Goal: Task Accomplishment & Management: Use online tool/utility

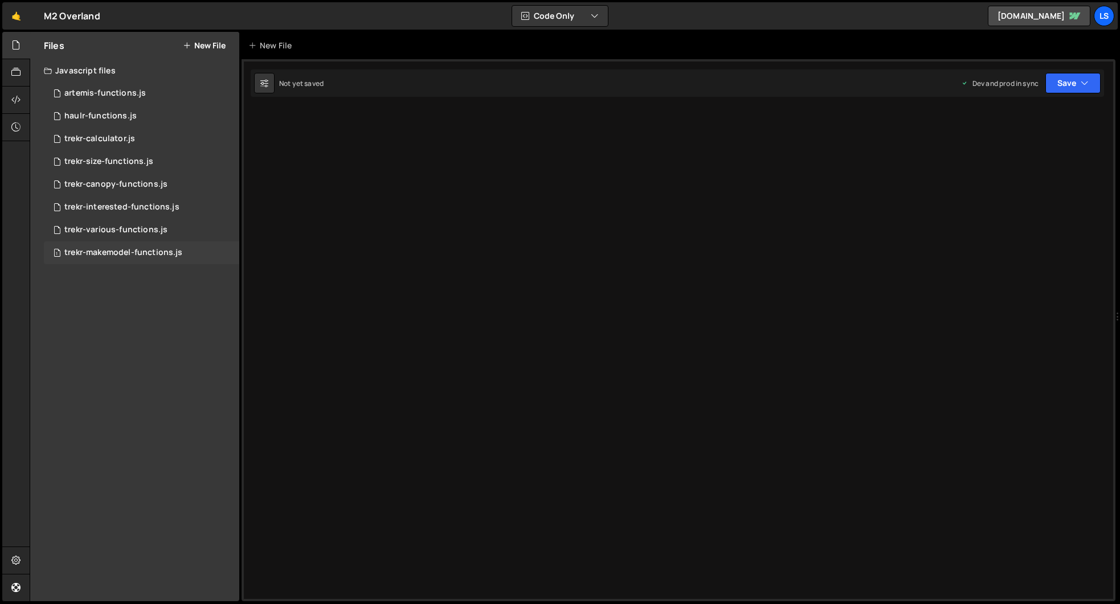
click at [125, 251] on div "trekr-makemodel-functions.js" at bounding box center [123, 253] width 118 height 10
click at [226, 252] on icon at bounding box center [228, 252] width 8 height 11
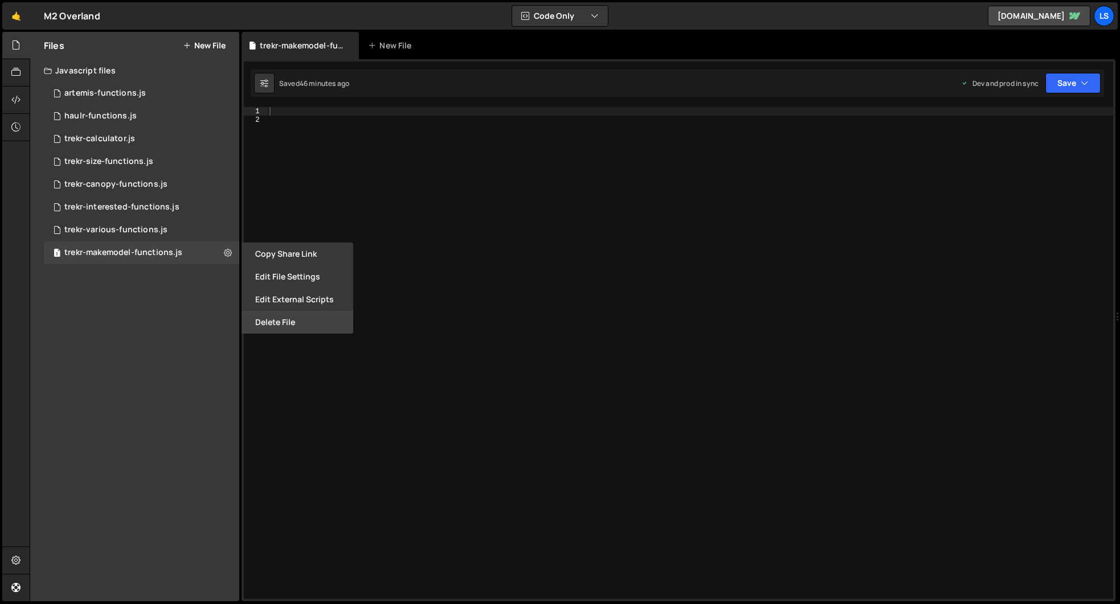
click at [301, 325] on button "Delete File" at bounding box center [298, 322] width 112 height 23
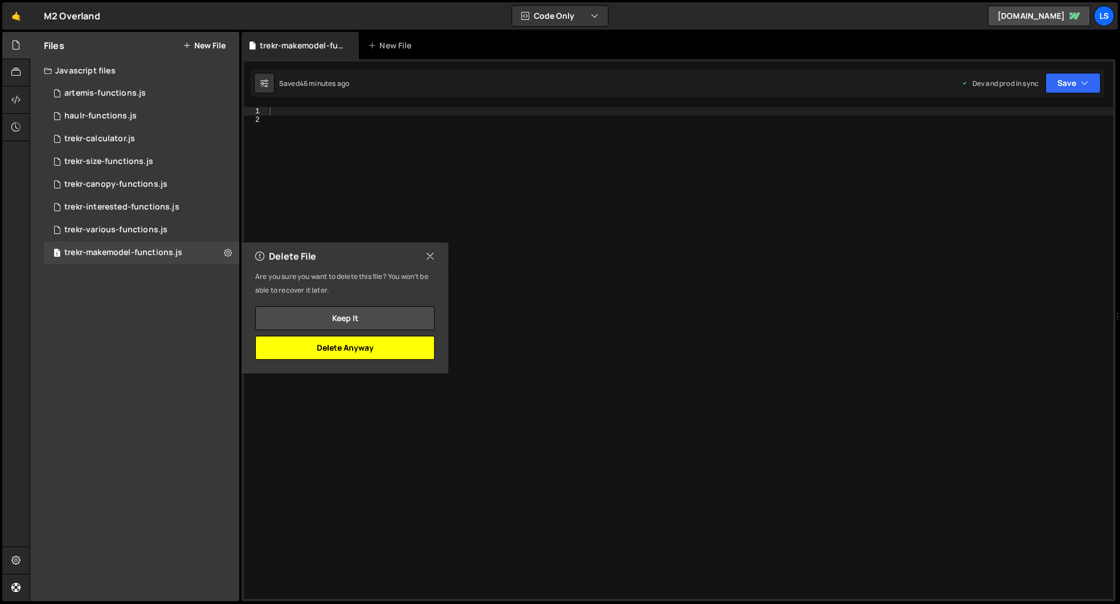
click at [346, 353] on button "Delete Anyway" at bounding box center [344, 348] width 179 height 24
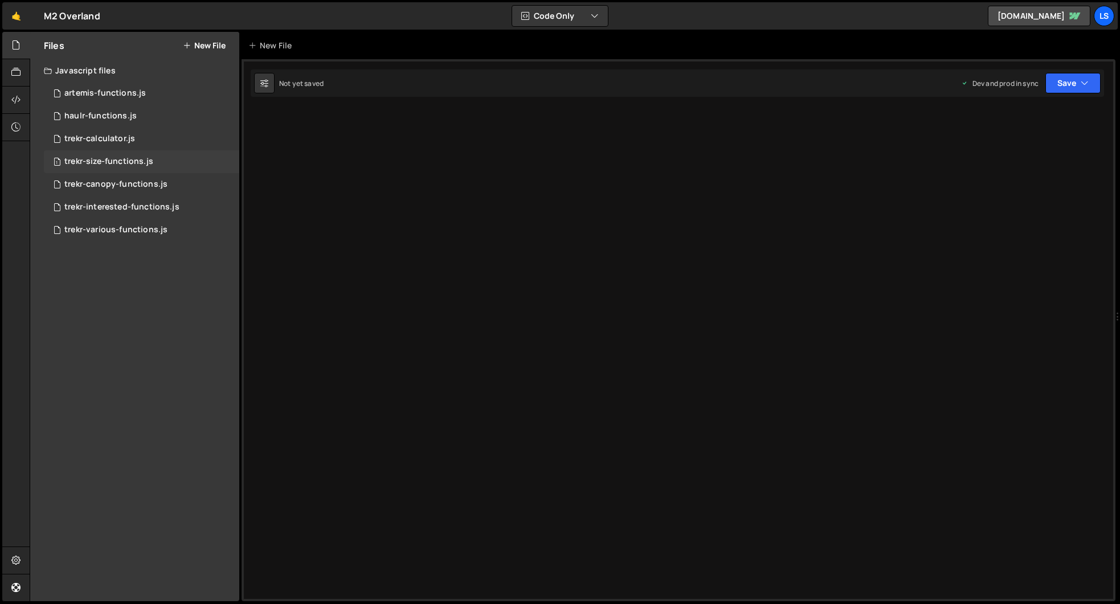
click at [107, 162] on div "trekr-size-functions.js" at bounding box center [108, 162] width 89 height 10
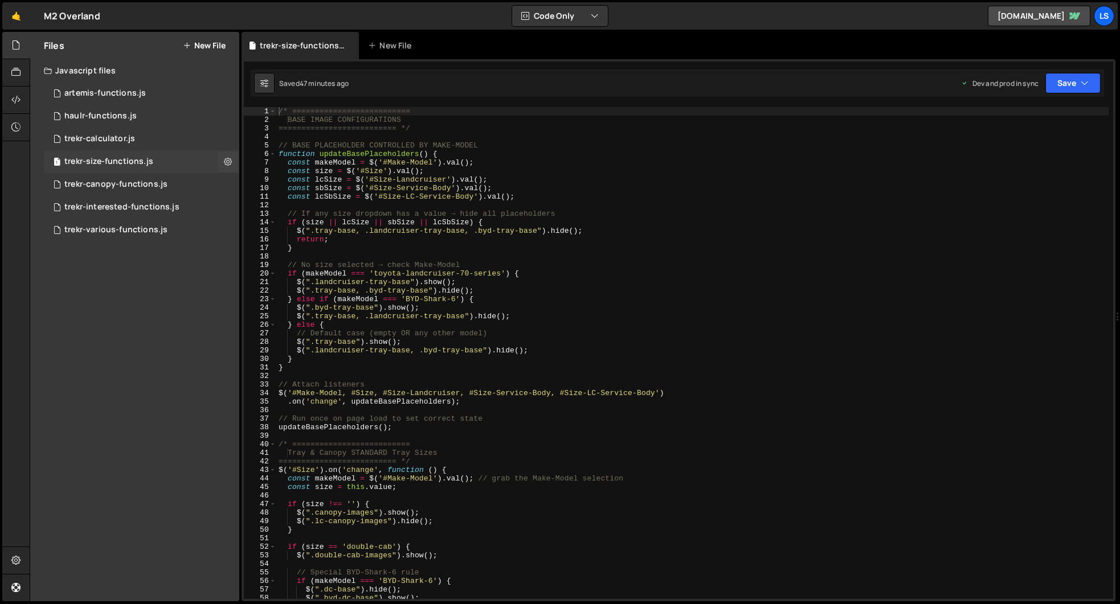
scroll to position [0, 0]
click at [106, 186] on div "trekr-canopy-functions.js" at bounding box center [115, 184] width 103 height 10
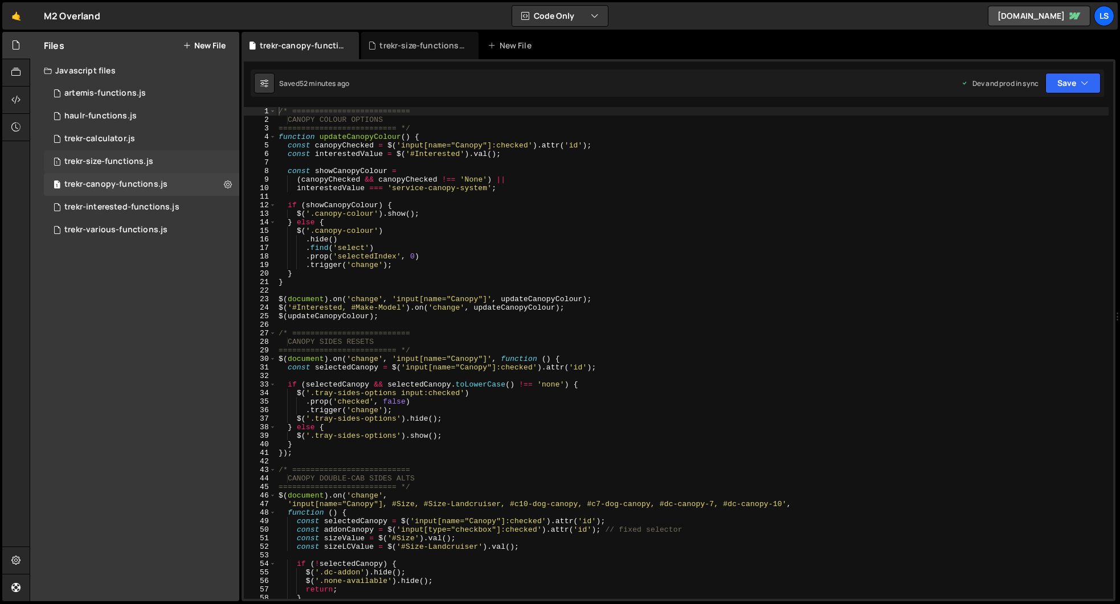
click at [97, 161] on div "trekr-size-functions.js" at bounding box center [108, 162] width 89 height 10
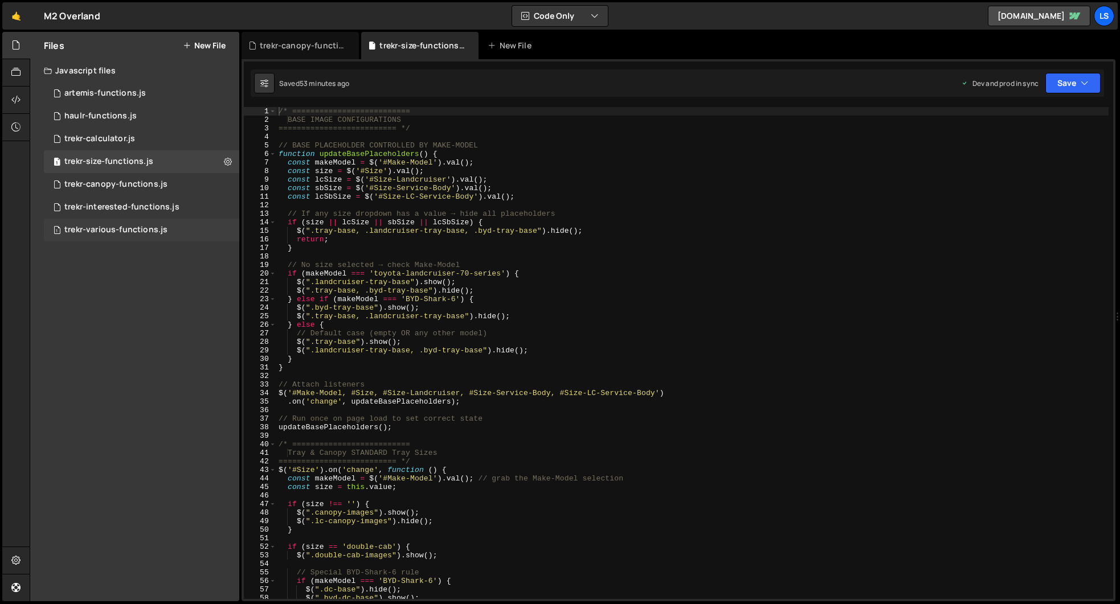
click at [101, 230] on div "trekr-various-functions.js" at bounding box center [115, 230] width 103 height 10
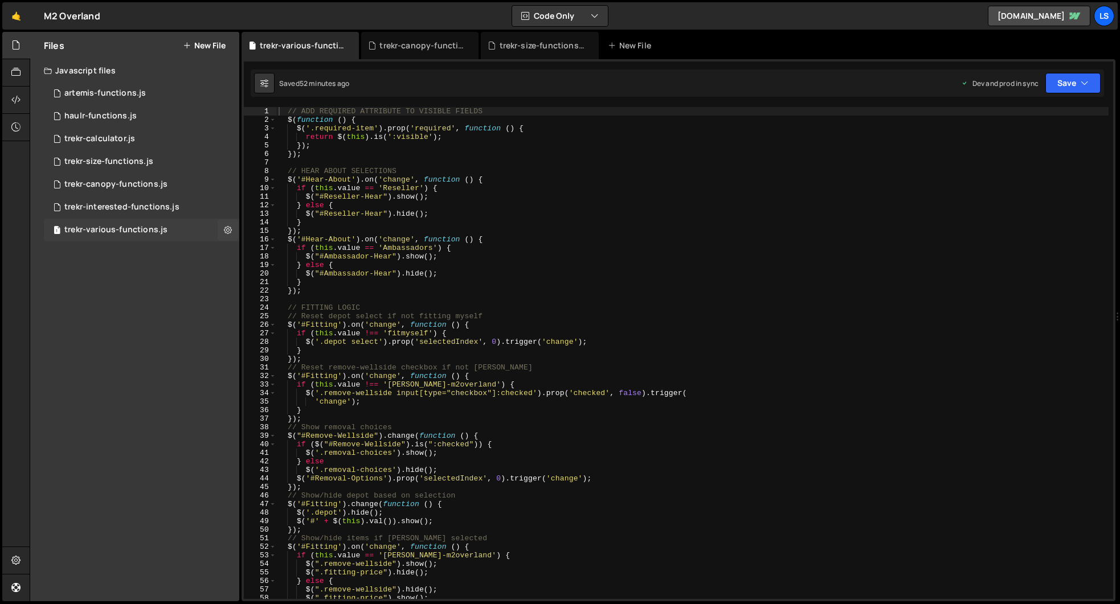
scroll to position [67970, 0]
click at [105, 207] on div "trekr-interested-functions.js" at bounding box center [121, 207] width 115 height 10
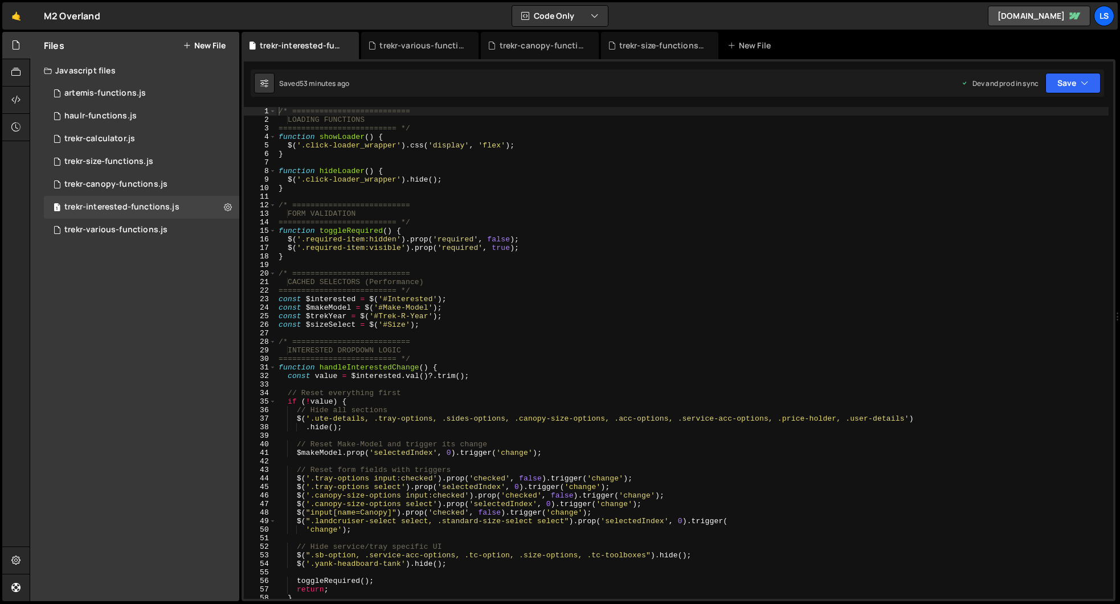
scroll to position [4799, 0]
type textarea "/* =========================="
click at [373, 208] on div "/* ========================== LOADING FUNCTIONS ========================== */ f…" at bounding box center [692, 361] width 832 height 509
click at [128, 230] on div "trekr-various-functions.js" at bounding box center [115, 230] width 103 height 10
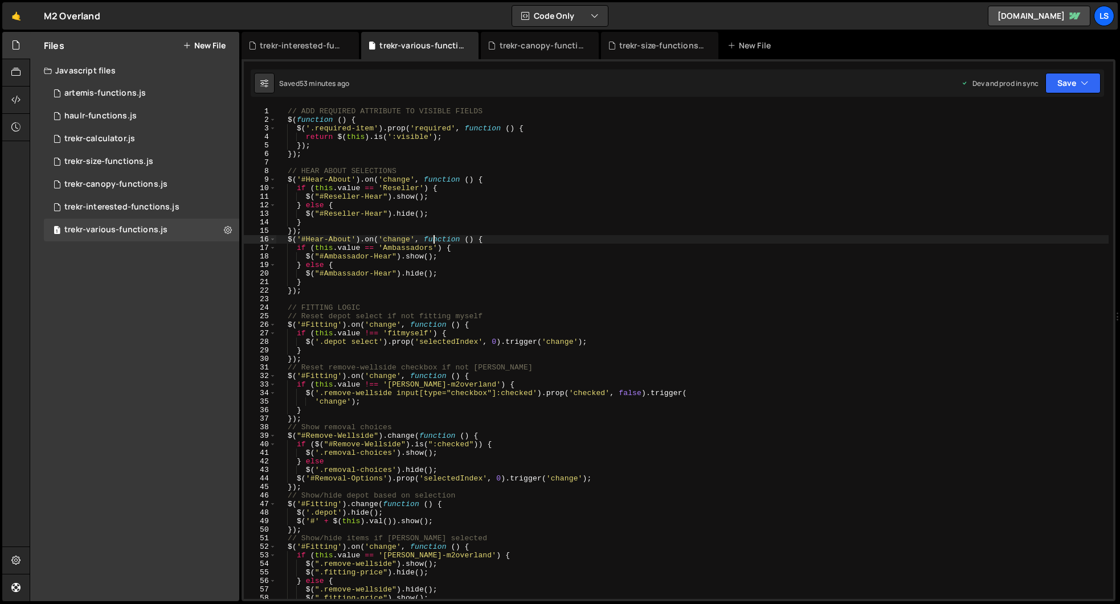
click at [433, 240] on div "// ADD REQUIRED ATTRIBUTE TO VISIBLE FIELDS $ ( function ( ) { $ ( '.required-i…" at bounding box center [692, 361] width 832 height 509
type textarea "});"
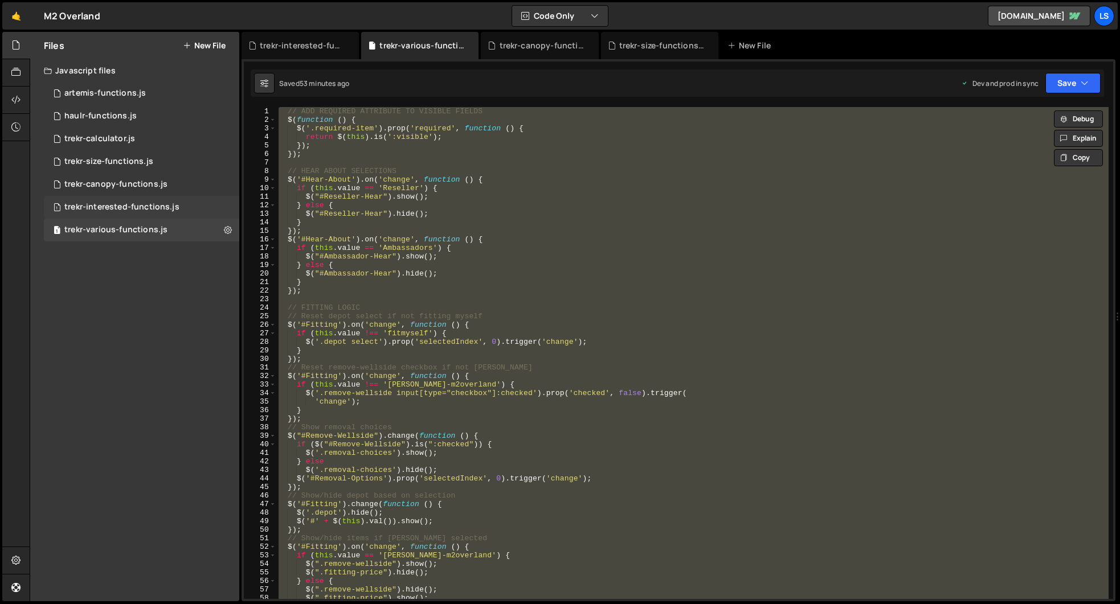
click at [144, 213] on div "1 trekr-interested-functions.js 0" at bounding box center [141, 207] width 195 height 23
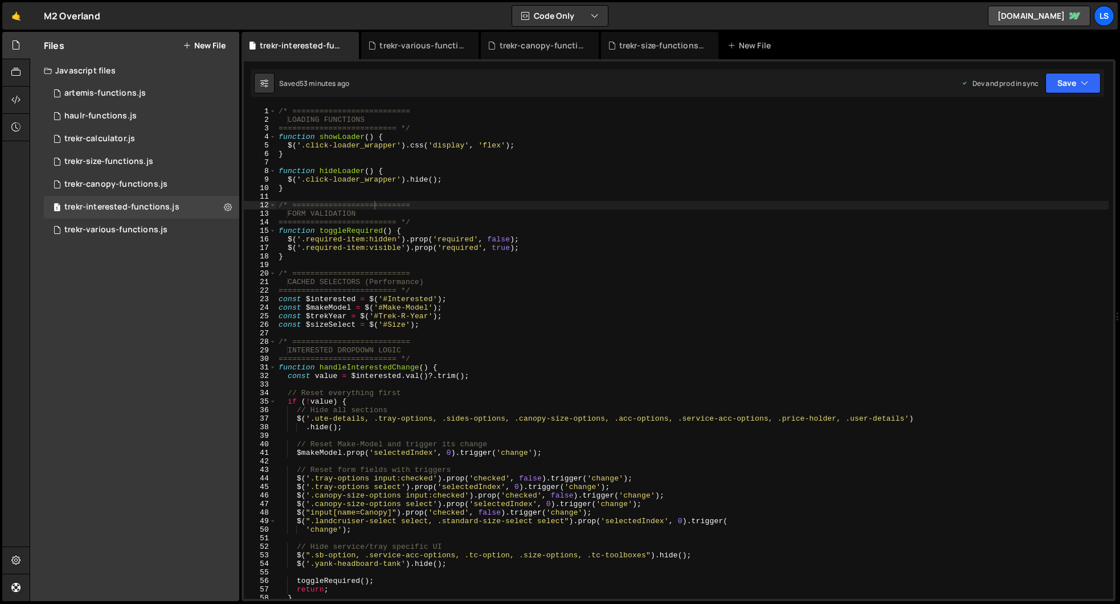
scroll to position [0, 0]
click at [442, 261] on div "/* ========================== LOADING FUNCTIONS ========================== */ f…" at bounding box center [692, 361] width 832 height 509
type textarea "updateConditions();"
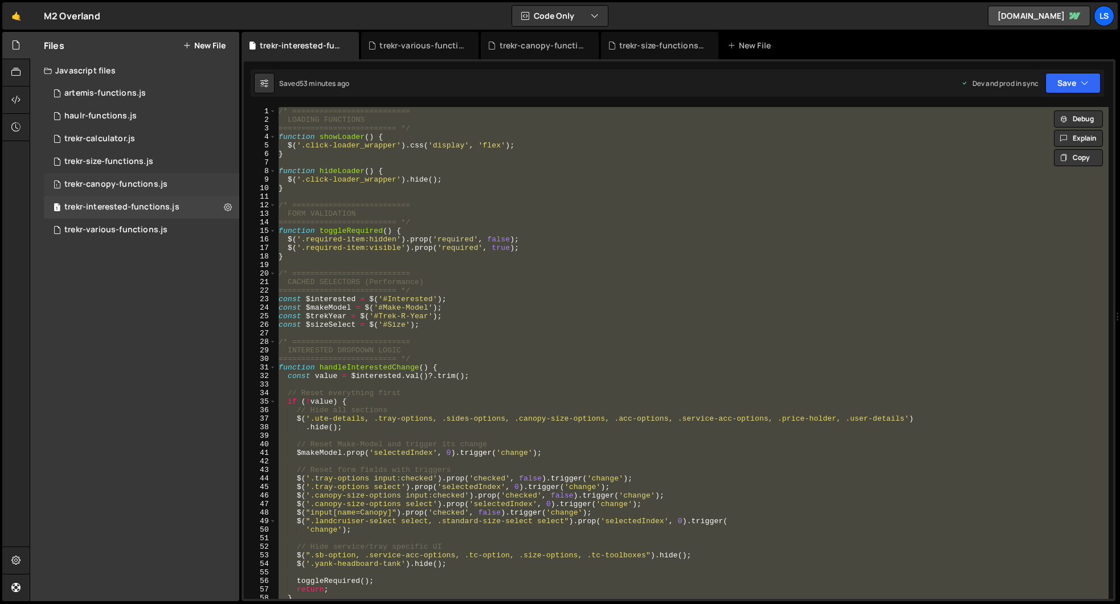
click at [113, 182] on div "trekr-canopy-functions.js" at bounding box center [115, 184] width 103 height 10
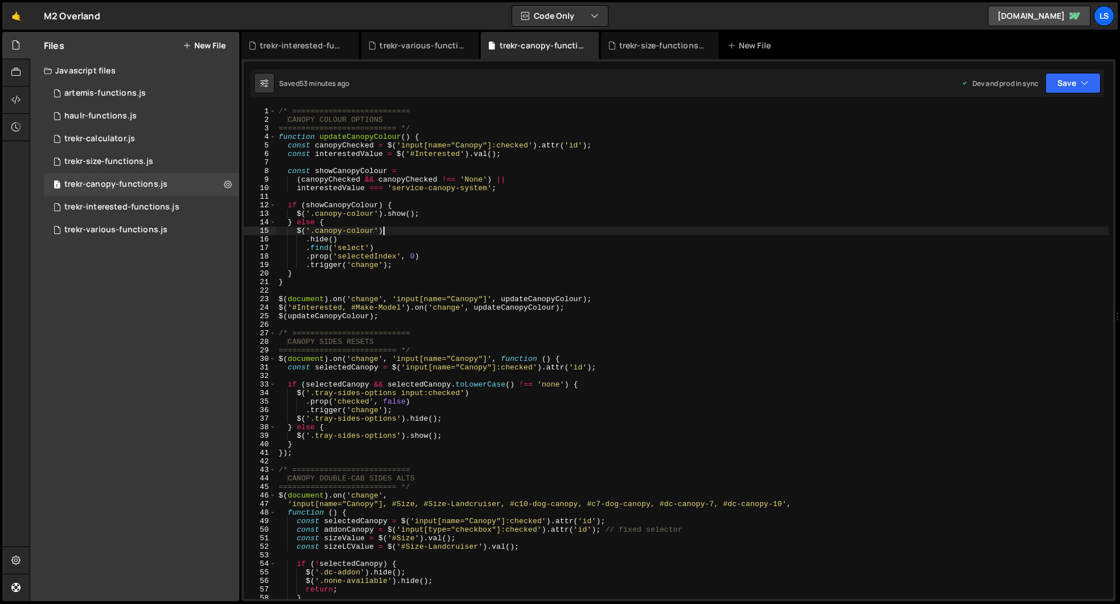
click at [407, 234] on div "/* ========================== CANOPY COLOUR OPTIONS ========================== …" at bounding box center [692, 361] width 832 height 509
type textarea "});"
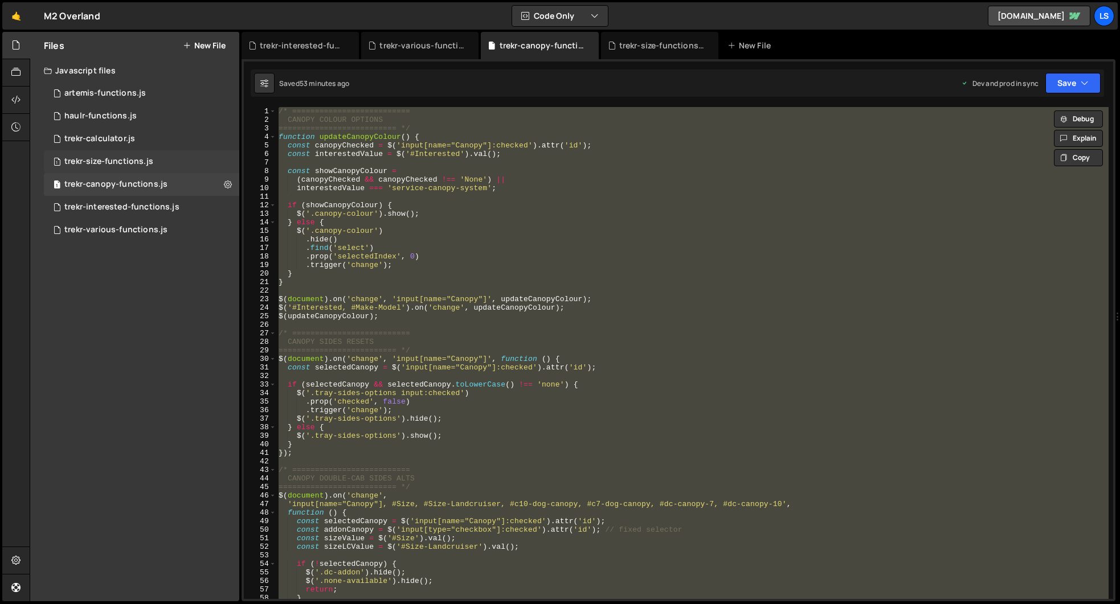
click at [110, 161] on div "trekr-size-functions.js" at bounding box center [108, 162] width 89 height 10
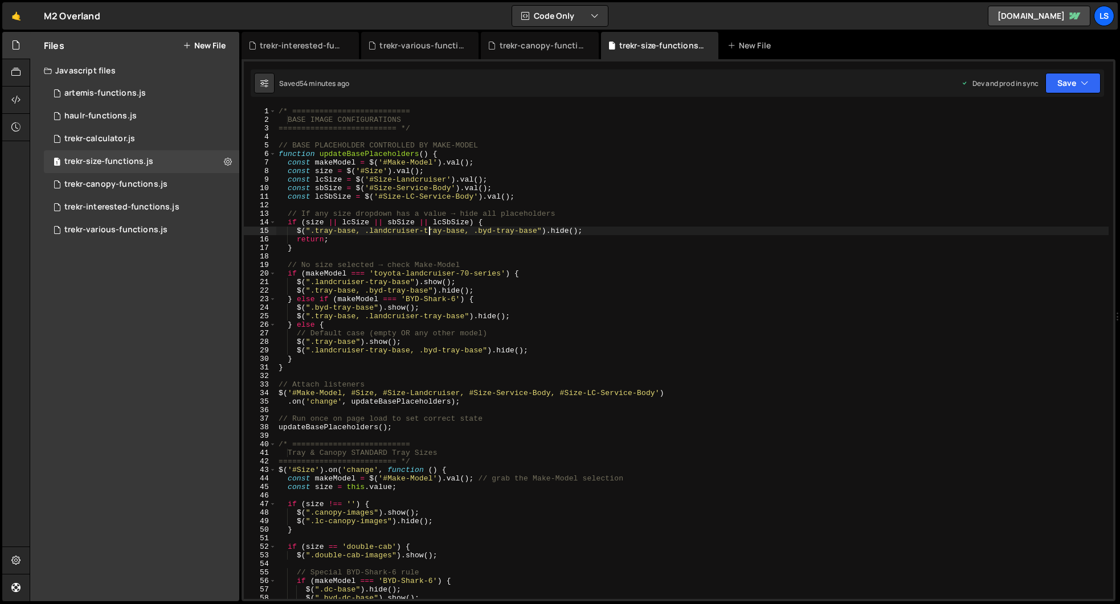
click at [429, 228] on div "/* ========================== BASE IMAGE CONFIGURATIONS =======================…" at bounding box center [692, 361] width 832 height 509
type textarea "updateOptionsVisibility();"
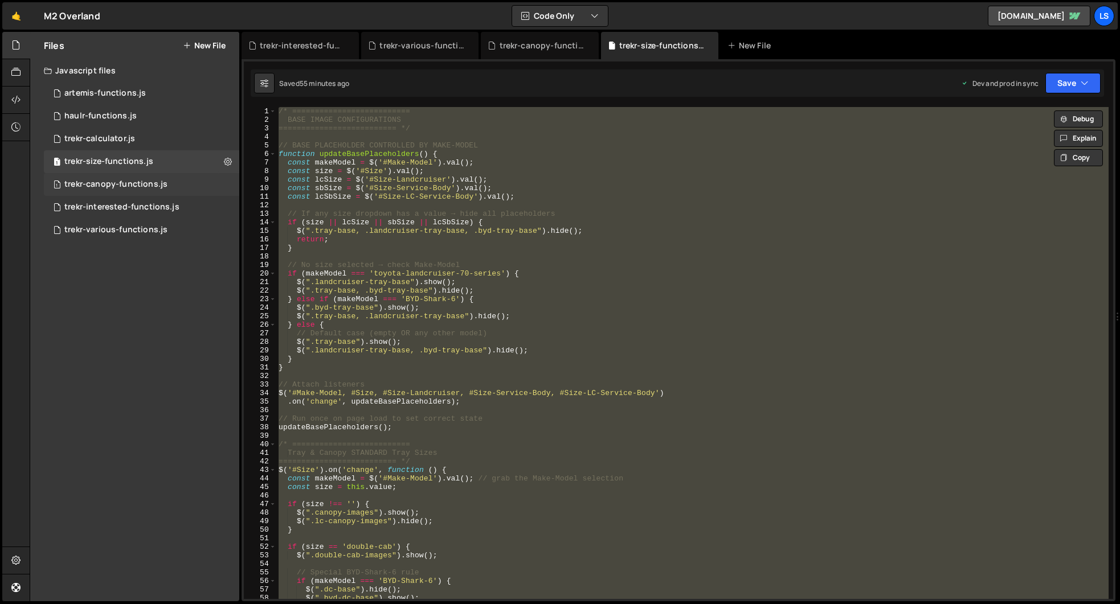
click at [111, 184] on div "trekr-canopy-functions.js" at bounding box center [115, 184] width 103 height 10
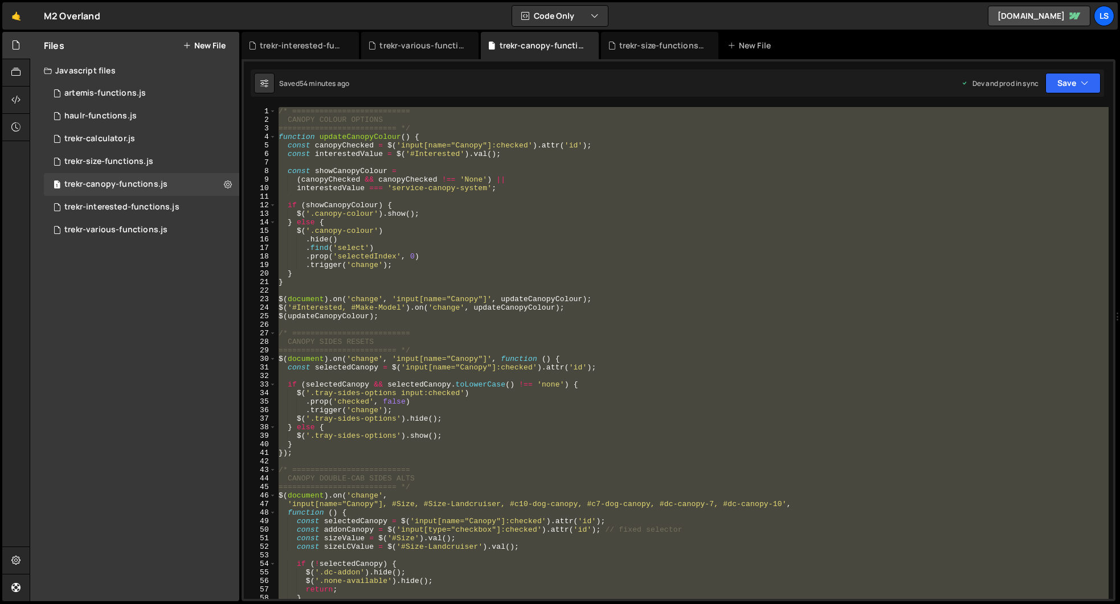
click at [428, 244] on div "/* ========================== CANOPY COLOUR OPTIONS ========================== …" at bounding box center [692, 353] width 832 height 492
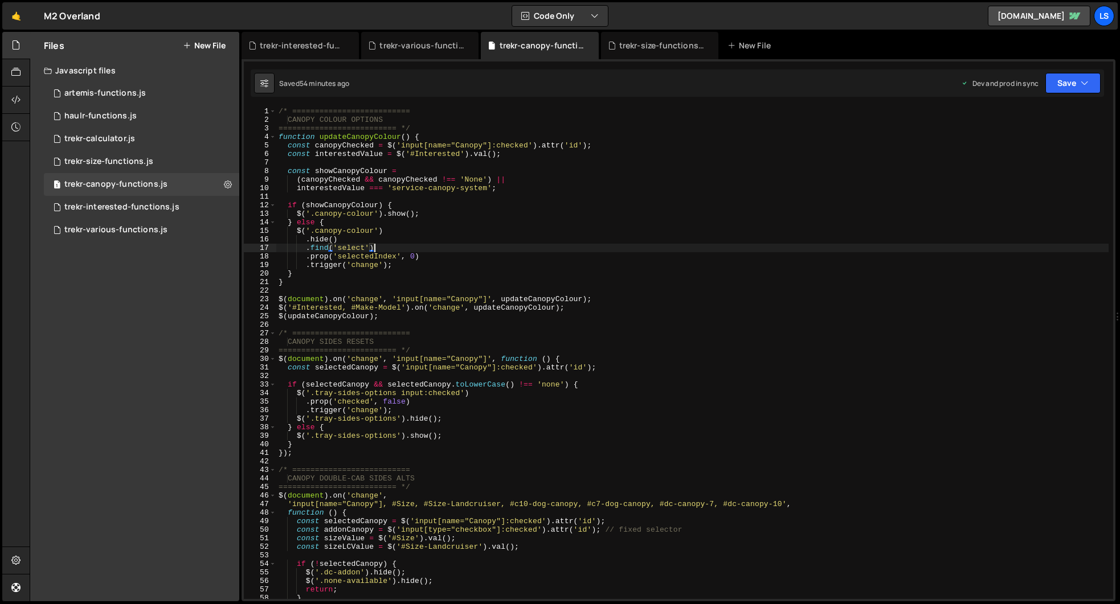
type textarea "});"
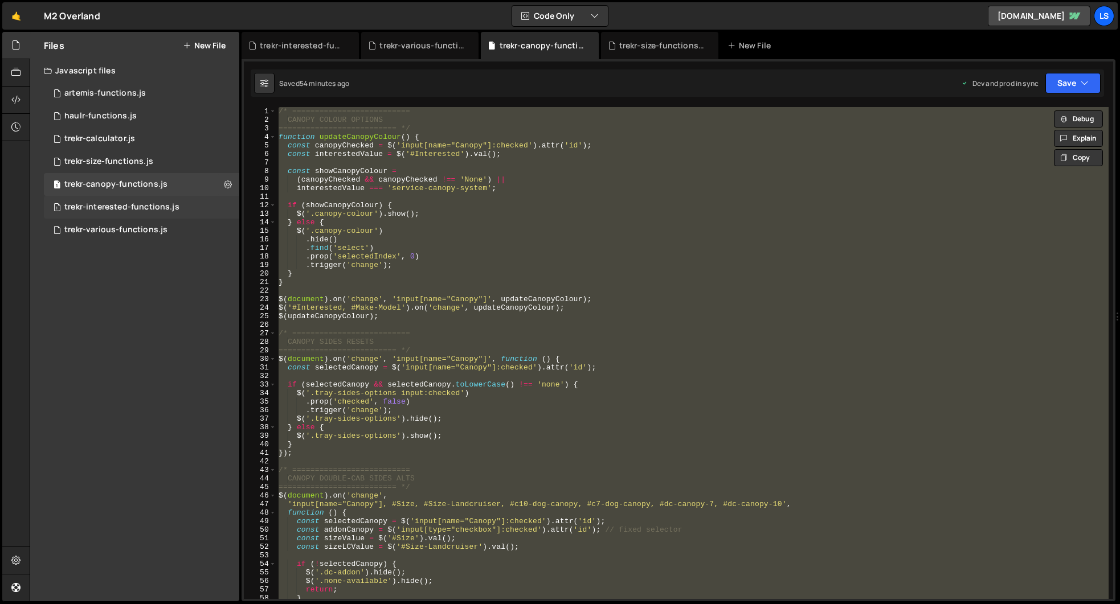
click at [100, 206] on div "trekr-interested-functions.js" at bounding box center [121, 207] width 115 height 10
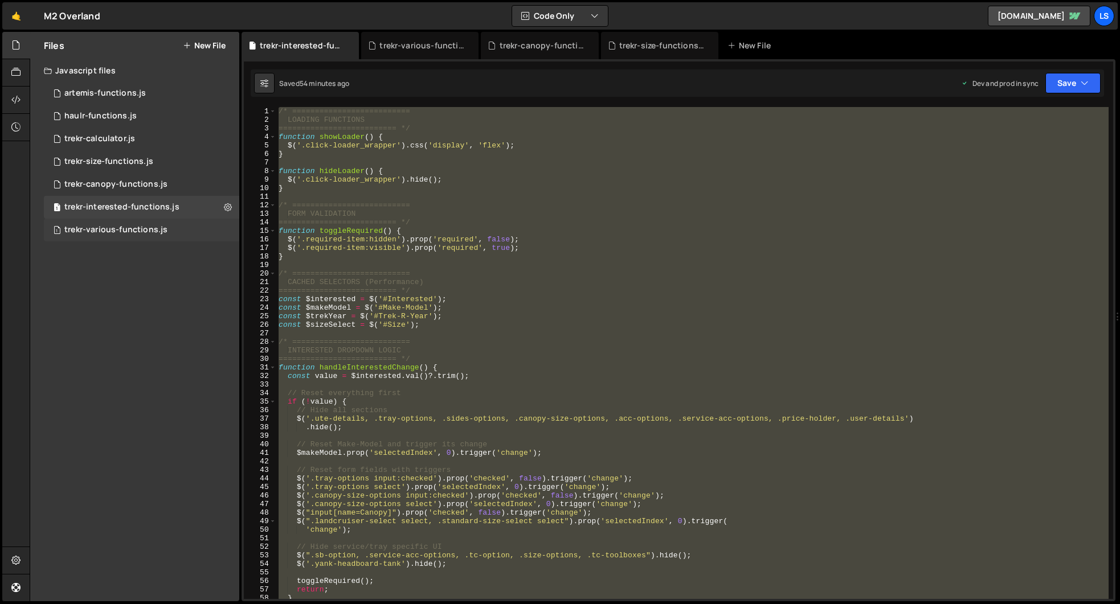
scroll to position [4799, 0]
click at [93, 227] on div "trekr-various-functions.js" at bounding box center [115, 230] width 103 height 10
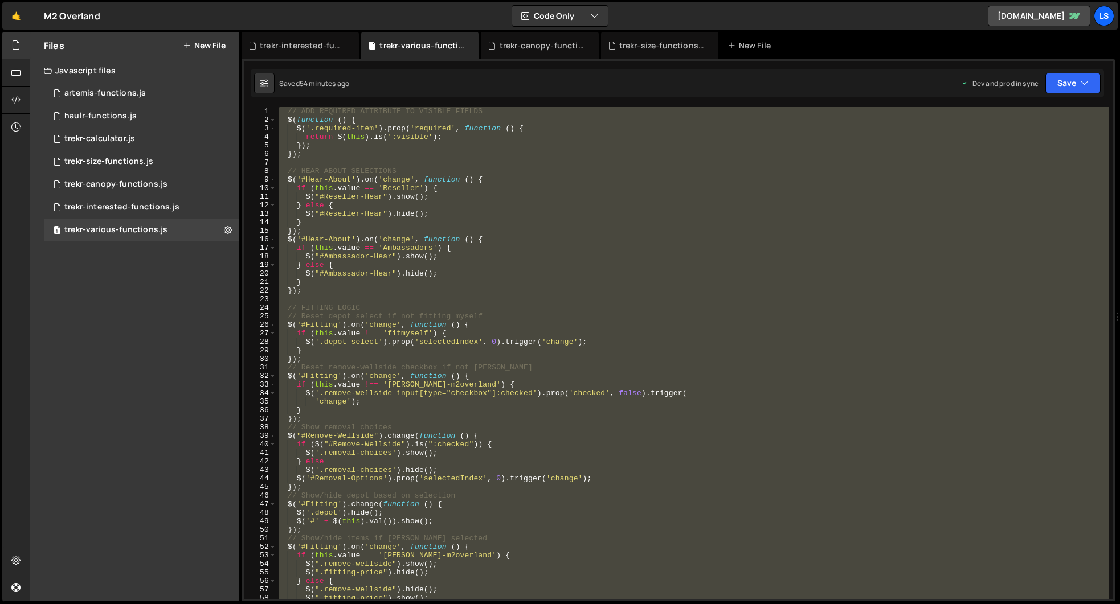
scroll to position [0, 0]
click at [107, 210] on div "trekr-interested-functions.js" at bounding box center [121, 207] width 115 height 10
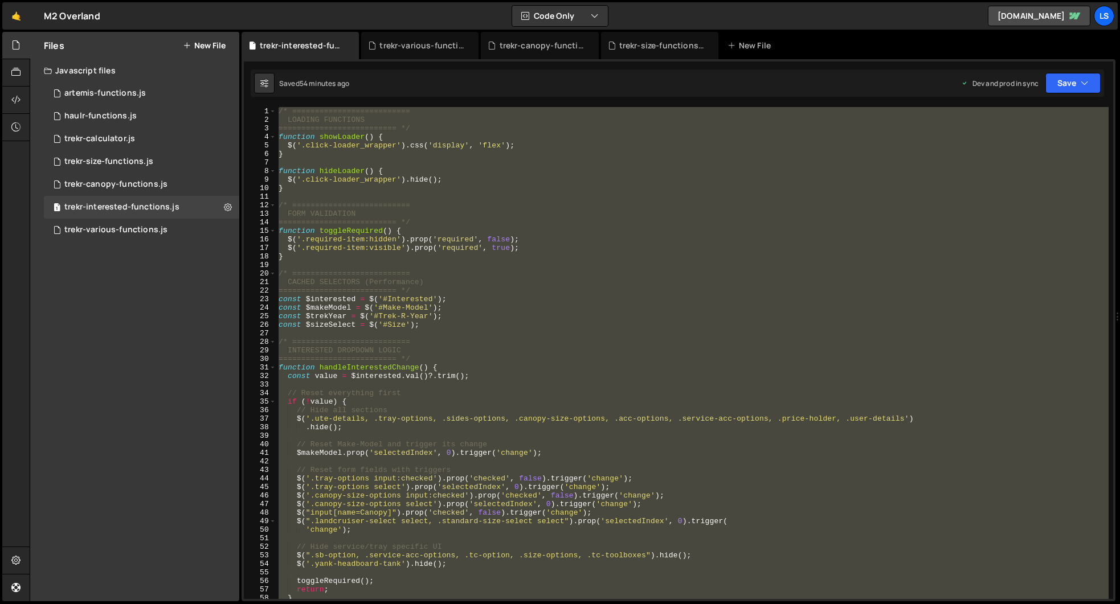
scroll to position [4799, 0]
click at [108, 181] on div "trekr-canopy-functions.js" at bounding box center [115, 184] width 103 height 10
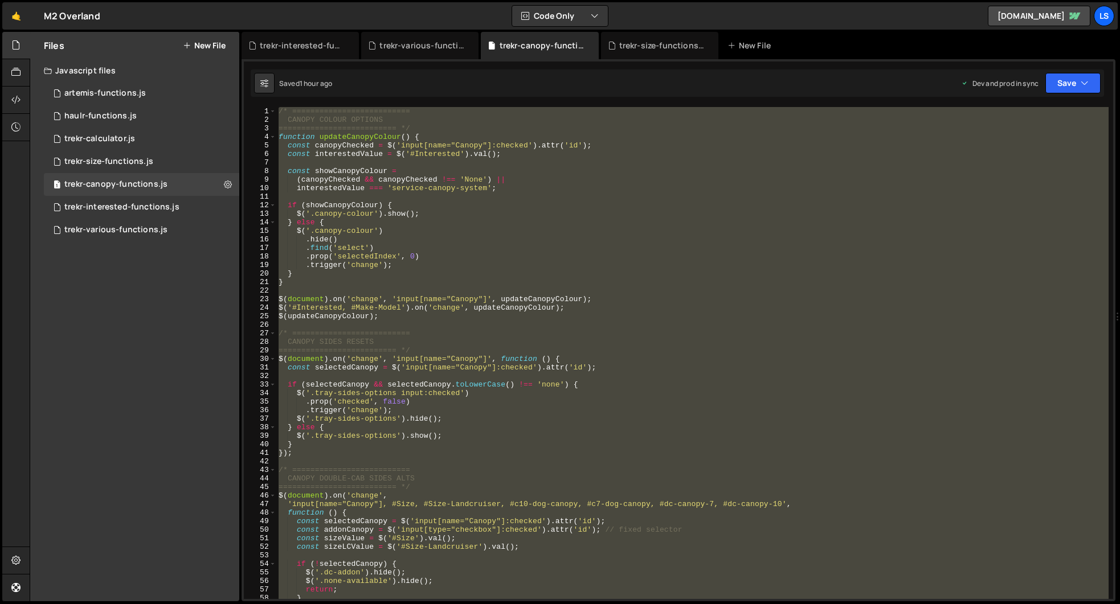
scroll to position [0, 0]
click at [126, 231] on div "trekr-various-functions.js" at bounding box center [115, 230] width 103 height 10
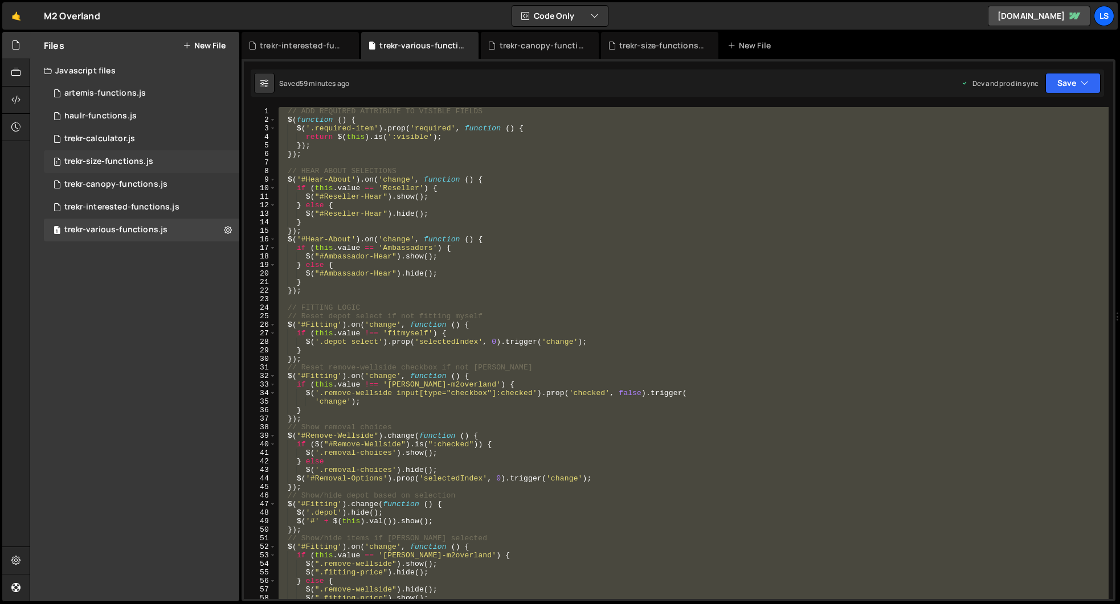
click at [109, 158] on div "trekr-size-functions.js" at bounding box center [108, 162] width 89 height 10
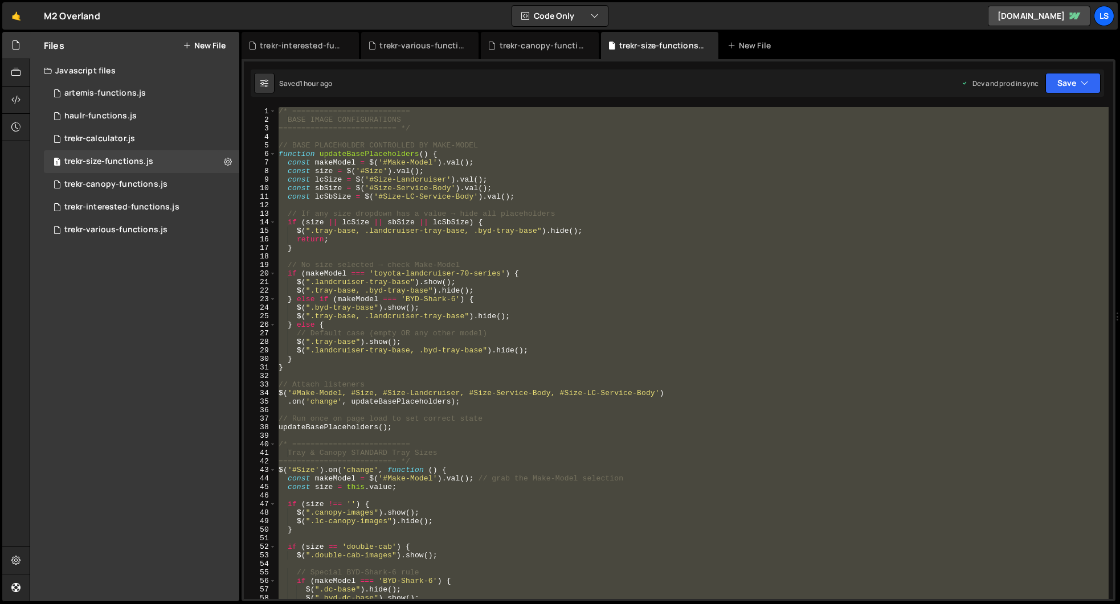
click at [536, 274] on div "/* ========================== BASE IMAGE CONFIGURATIONS =======================…" at bounding box center [692, 353] width 832 height 492
click at [439, 357] on div "/* ========================== BASE IMAGE CONFIGURATIONS =======================…" at bounding box center [692, 353] width 832 height 492
type textarea "}"
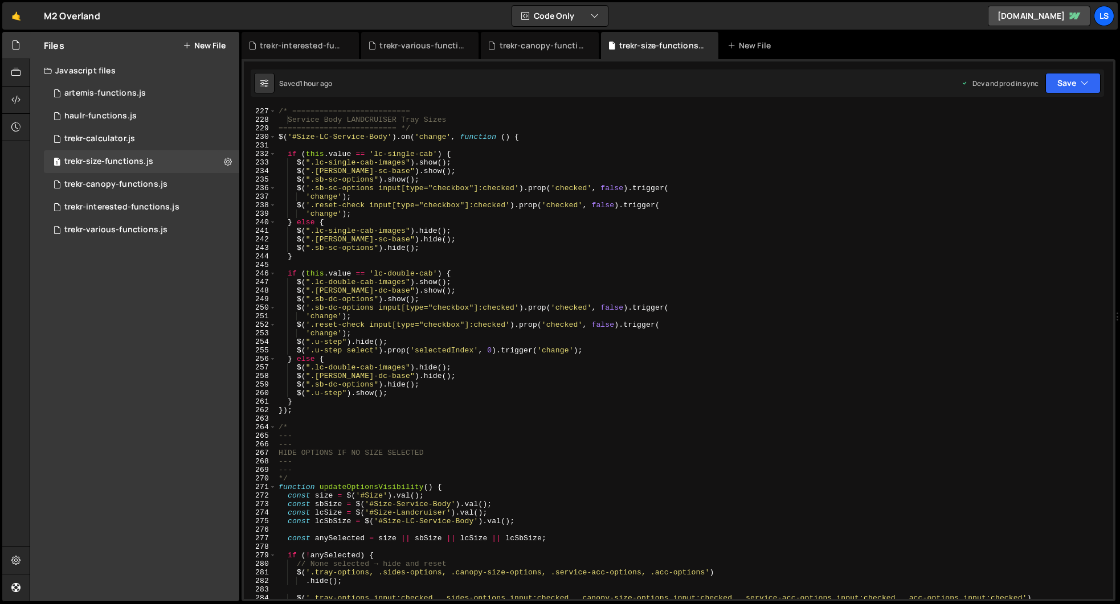
scroll to position [1930, 0]
click at [146, 185] on div "trekr-canopy-functions.js" at bounding box center [115, 184] width 103 height 10
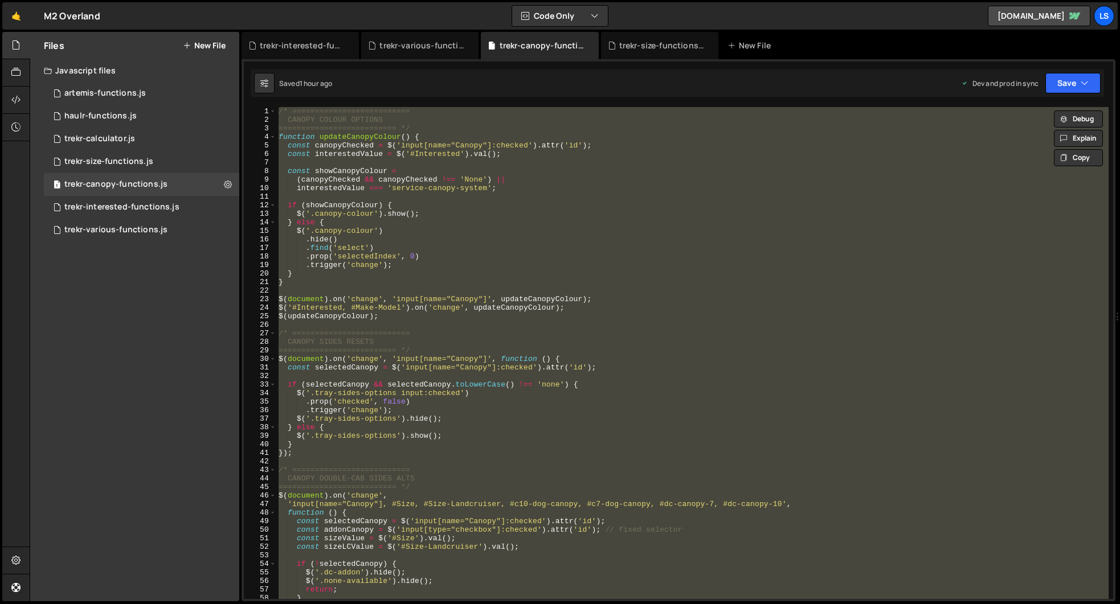
click at [543, 370] on div "/* ========================== CANOPY COLOUR OPTIONS ========================== …" at bounding box center [692, 353] width 832 height 492
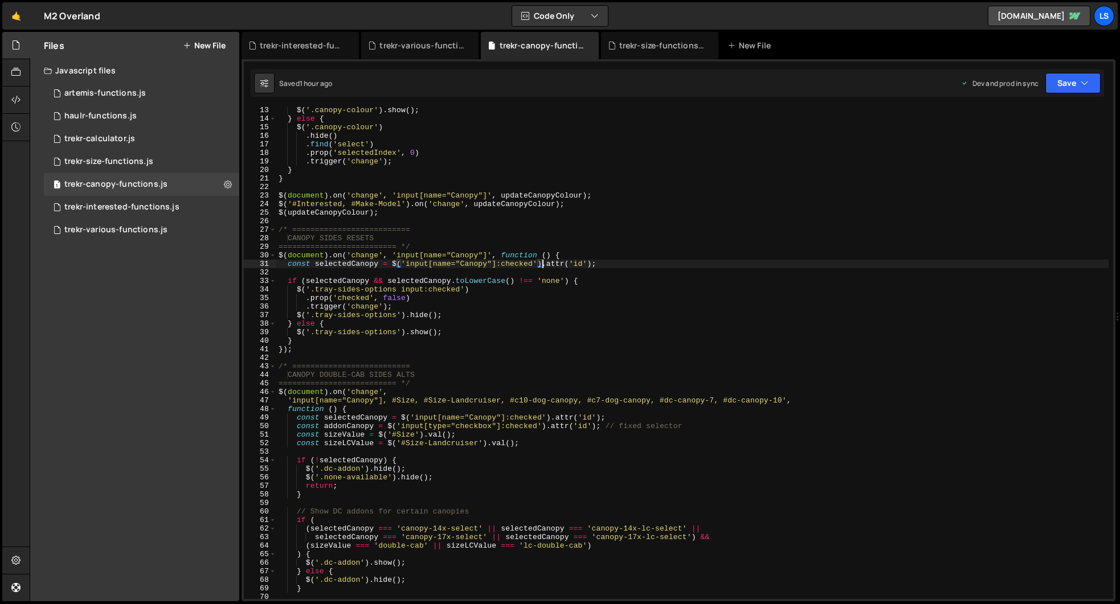
scroll to position [120, 0]
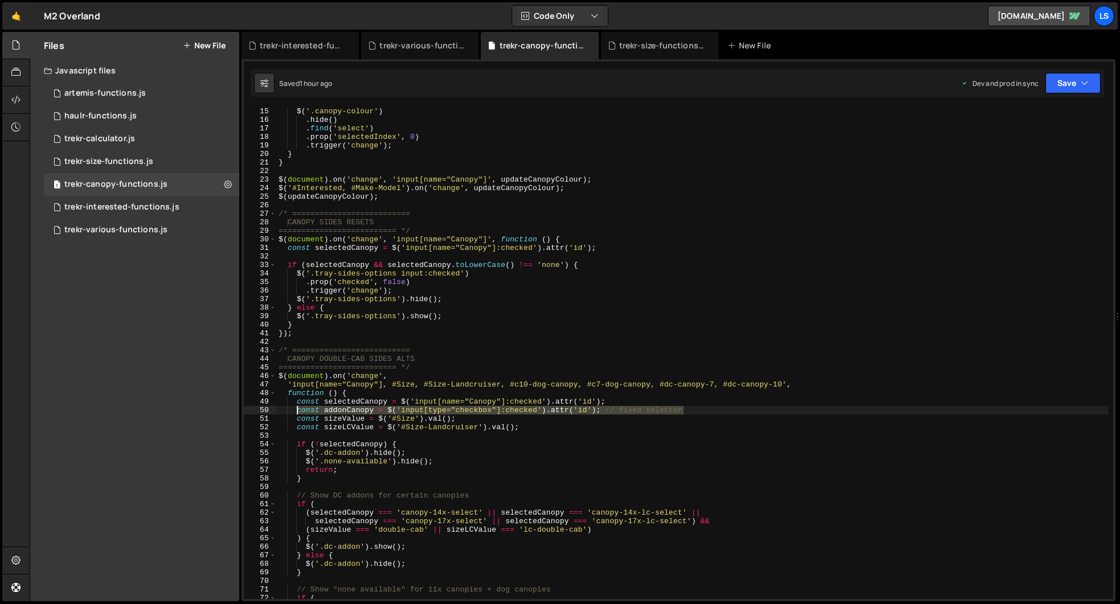
drag, startPoint x: 685, startPoint y: 410, endPoint x: 298, endPoint y: 413, distance: 387.3
click at [298, 413] on div "$ ( '.canopy-colour' ) . hide ( ) . find ( 'select' ) . prop ( 'selectedIndex' …" at bounding box center [692, 361] width 832 height 509
paste textarea "#c10-dog-canopy:checked, #c7-dog-canopy:checked, #dc-canopy-7:checked, #dc-cano…"
type textarea "const addonCanopy = $('#c10-dog-canopy:checked, #c7-dog-canopy:checked, #dc-can…"
click at [1073, 81] on button "Save" at bounding box center [1072, 83] width 55 height 21
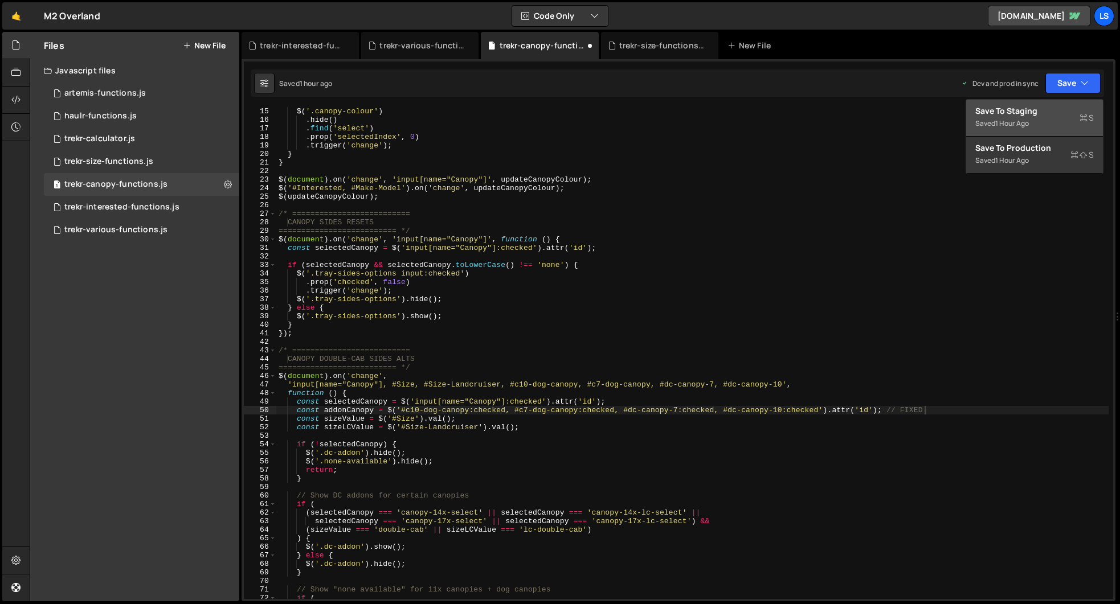
click at [1038, 114] on div "Save to Staging S" at bounding box center [1034, 110] width 118 height 11
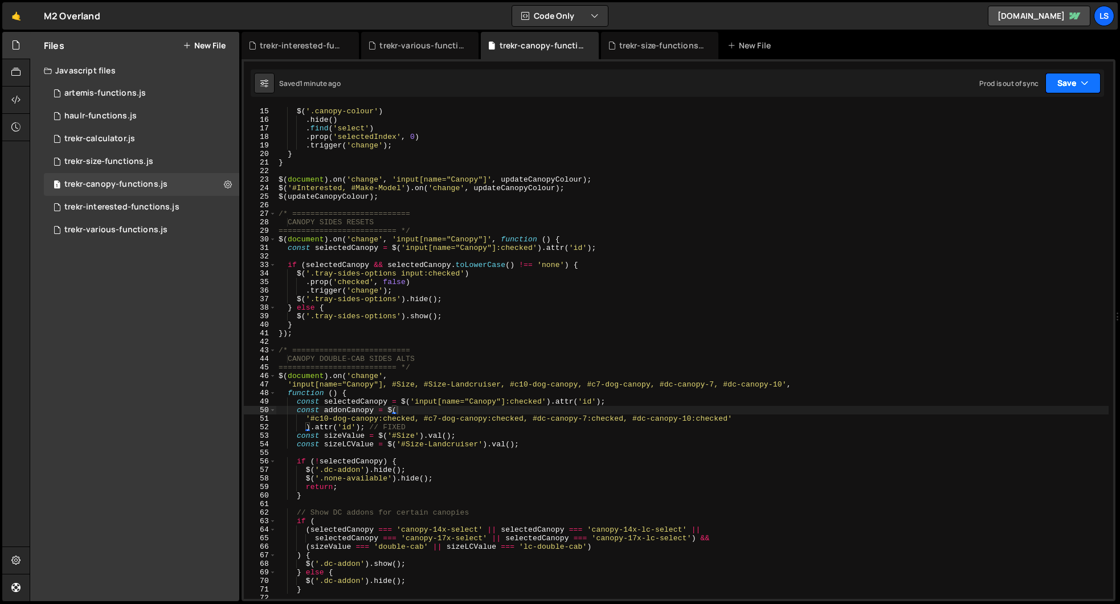
click at [1066, 84] on button "Save" at bounding box center [1072, 83] width 55 height 21
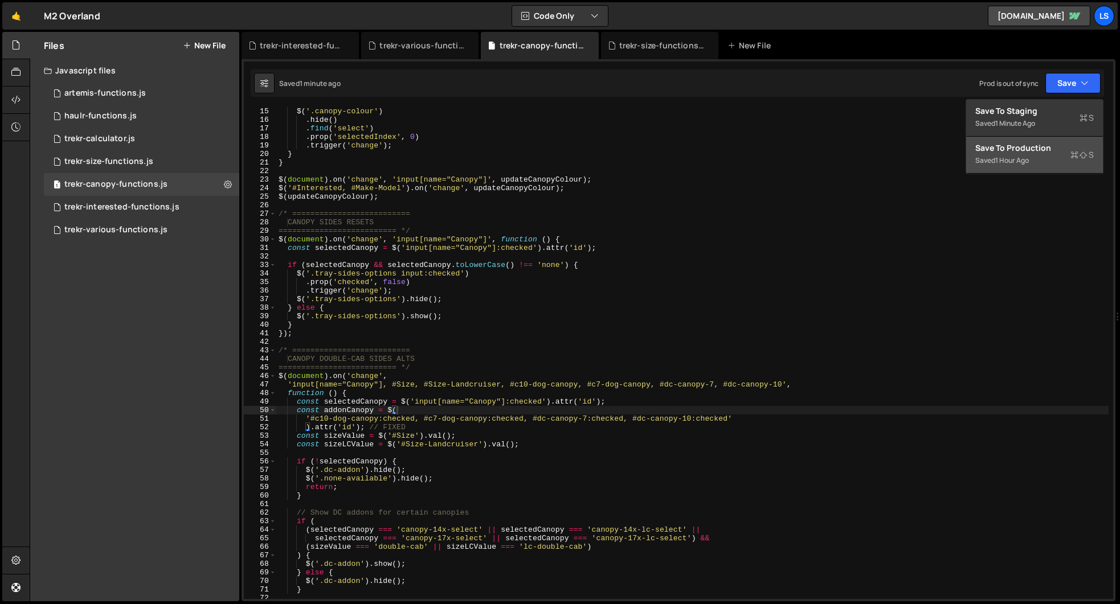
click at [1022, 150] on div "Save to Production S" at bounding box center [1034, 147] width 118 height 11
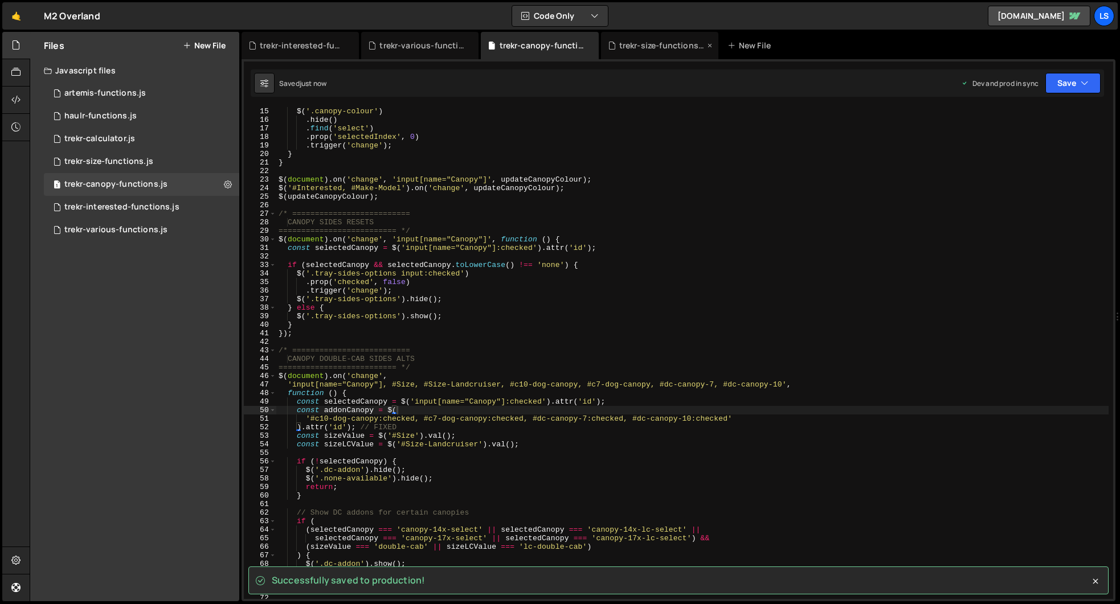
click at [676, 48] on div "trekr-size-functions.js" at bounding box center [661, 45] width 85 height 11
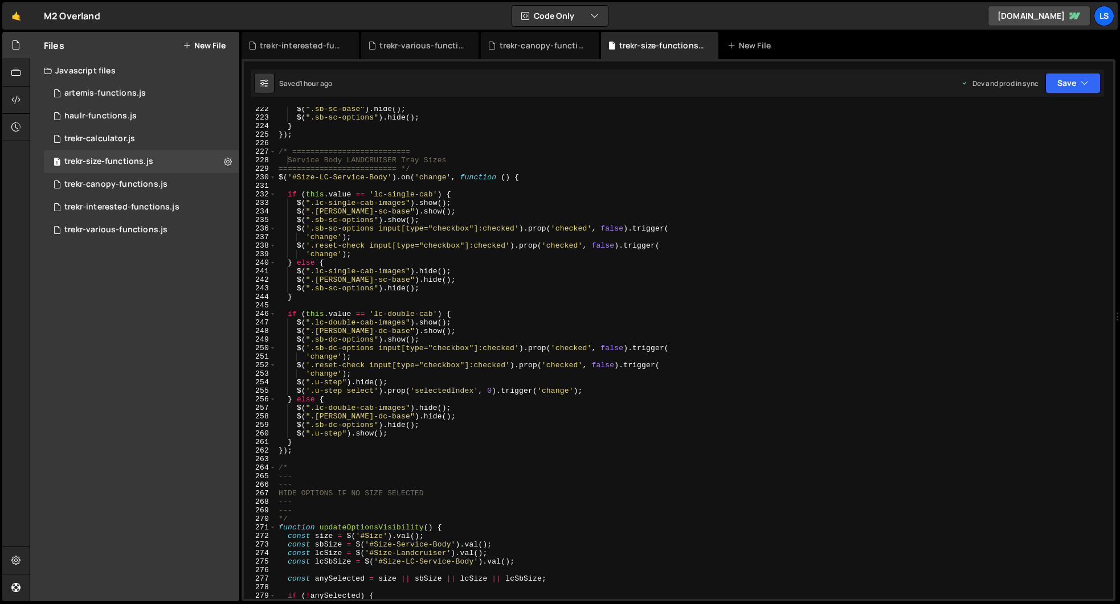
scroll to position [1891, 0]
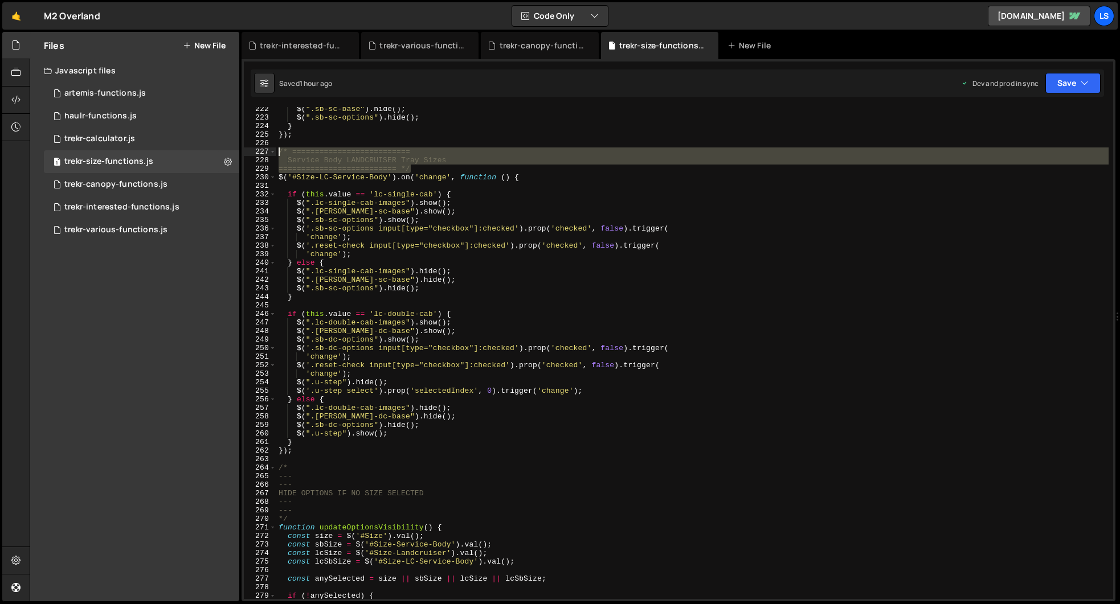
drag, startPoint x: 412, startPoint y: 170, endPoint x: 246, endPoint y: 152, distance: 167.3
click at [246, 152] on div "========================== */ 222 223 224 225 226 227 228 229 230 231 232 233 2…" at bounding box center [678, 353] width 869 height 492
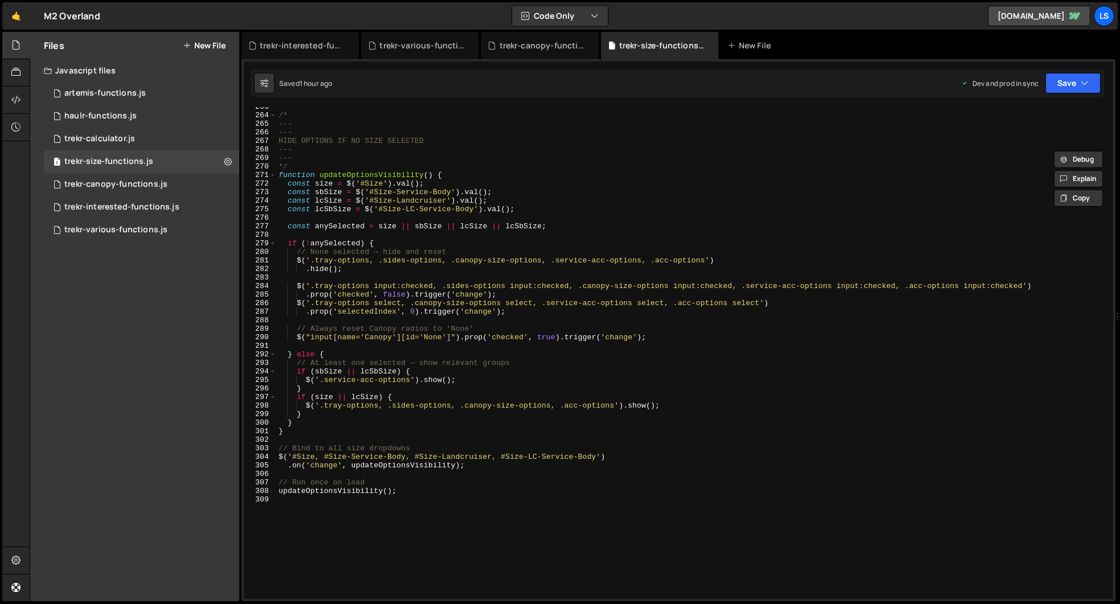
scroll to position [2210, 0]
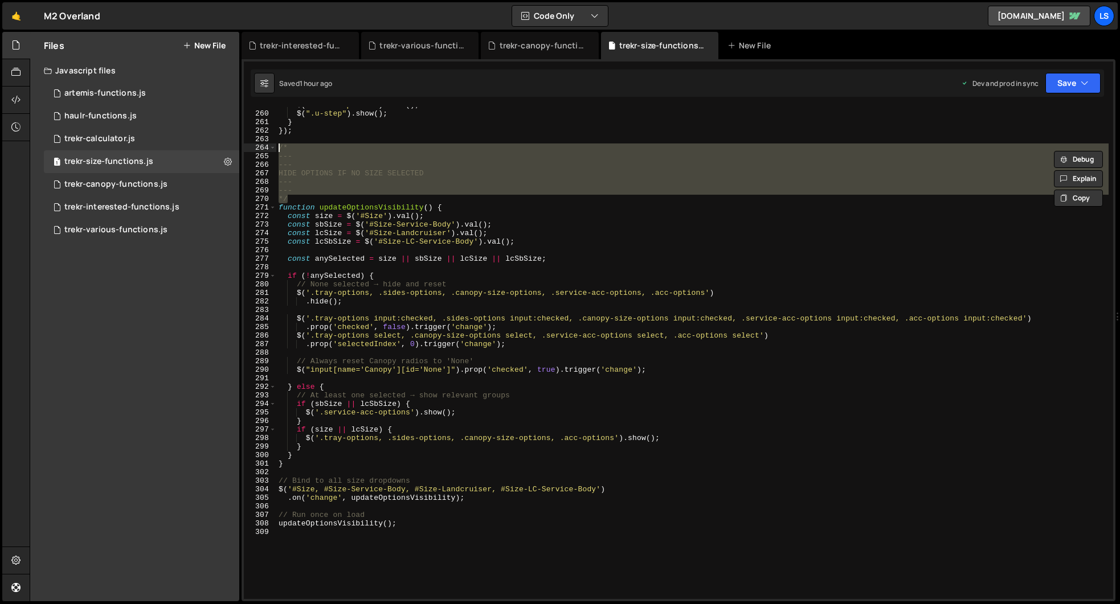
drag, startPoint x: 289, startPoint y: 199, endPoint x: 260, endPoint y: 147, distance: 60.2
click at [260, 147] on div "/* ========================== Service Body LANDCRUISER Tray Sizes 259 260 261 2…" at bounding box center [678, 353] width 869 height 492
paste textarea "========================== */"
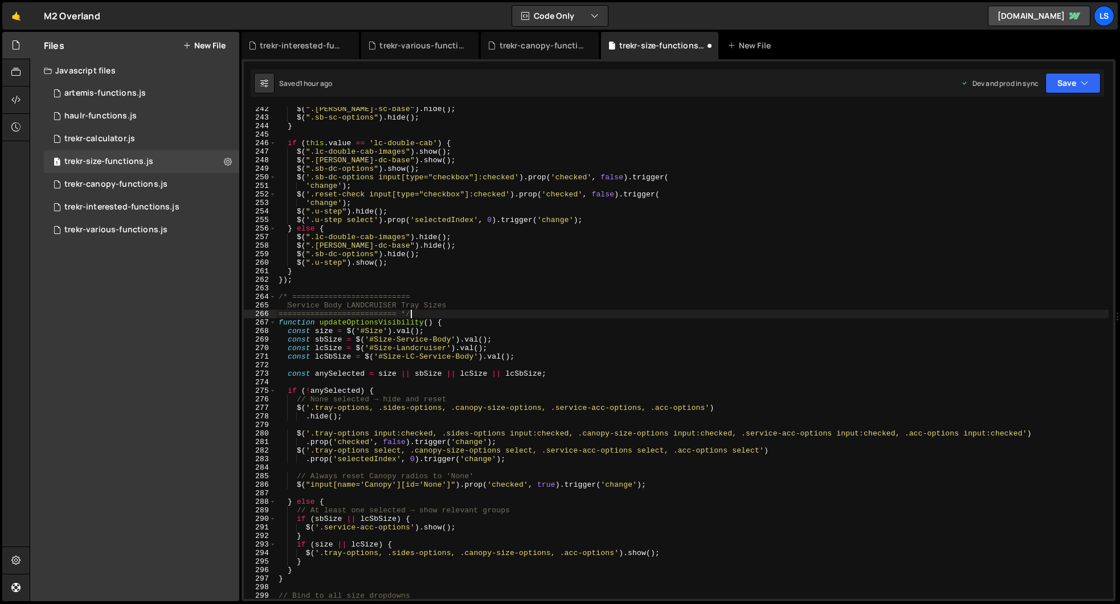
scroll to position [2061, 0]
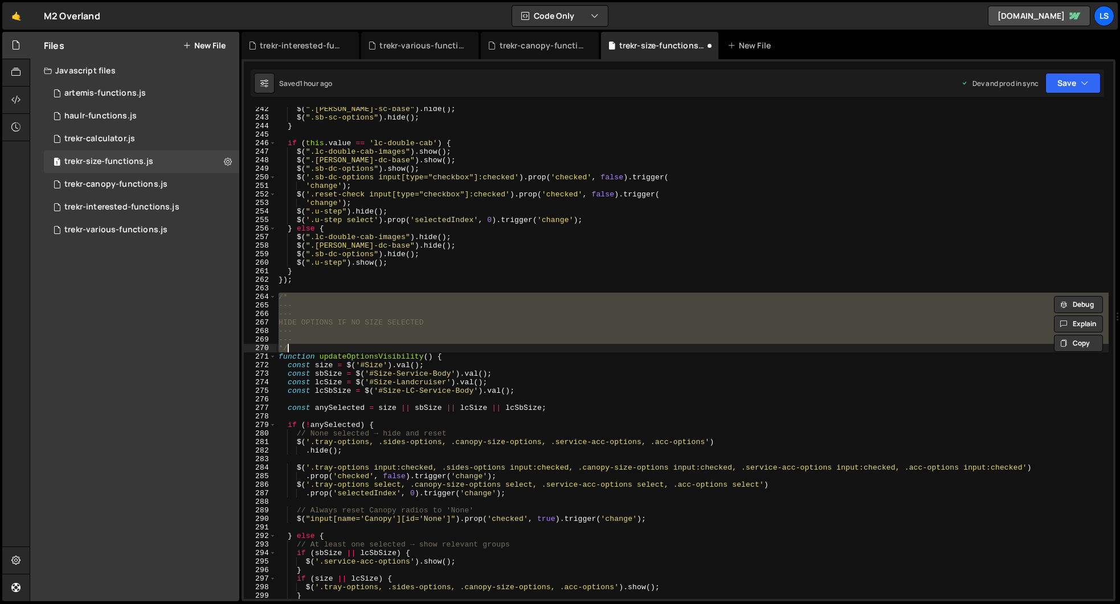
click at [300, 349] on div "$ ( ".[PERSON_NAME]-sc-base" ) . hide ( ) ; $ ( ".sb-sc-options" ) . hide ( ) ;…" at bounding box center [692, 353] width 832 height 492
type textarea "*/"
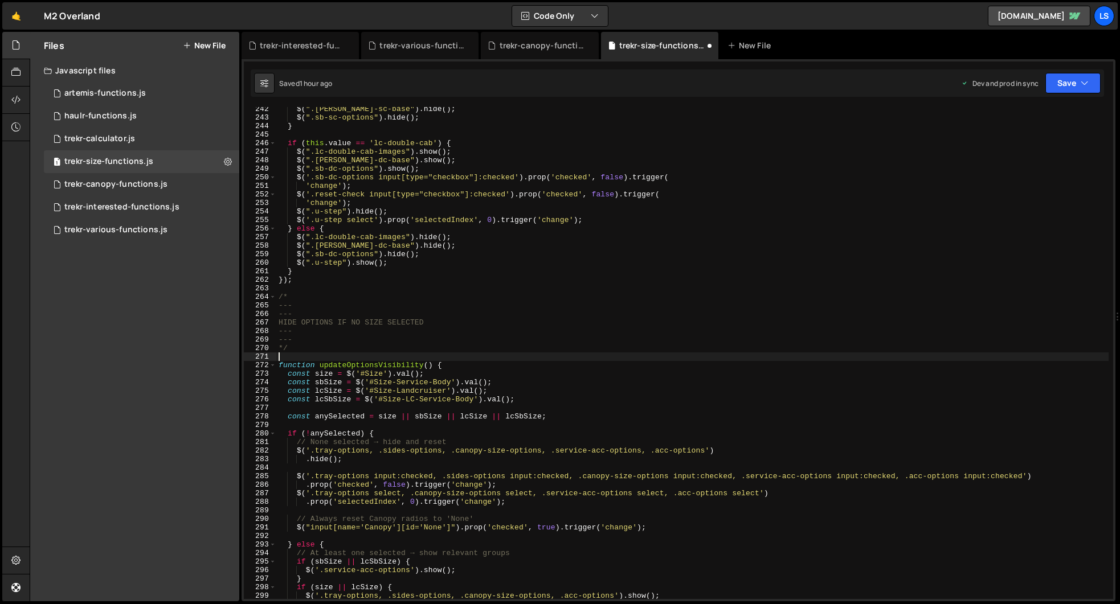
paste textarea "========================== */"
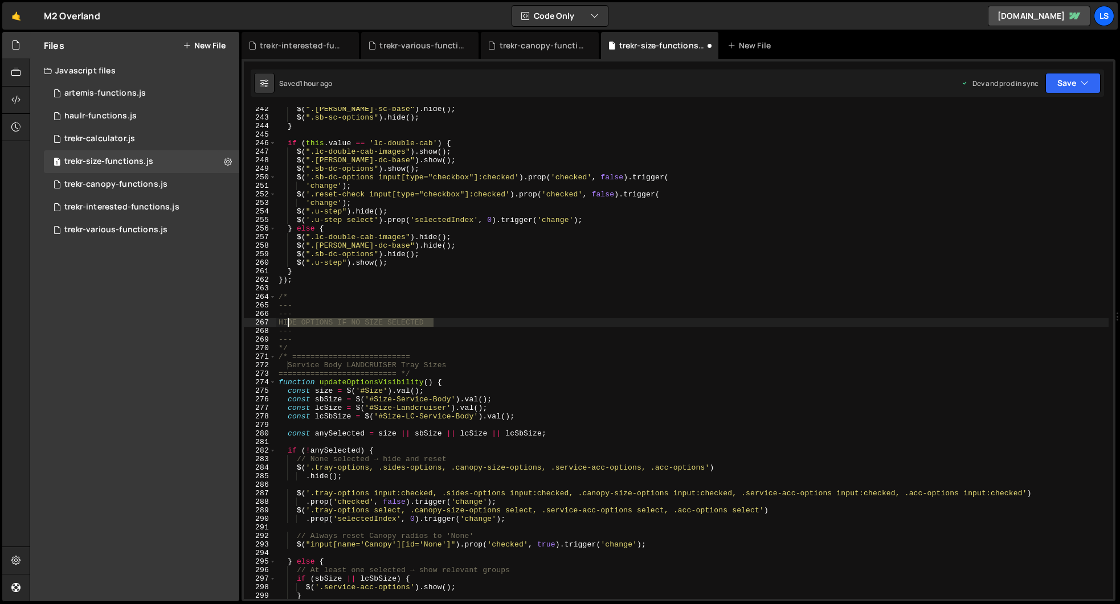
drag, startPoint x: 437, startPoint y: 322, endPoint x: 288, endPoint y: 322, distance: 149.8
click at [288, 322] on div "$ ( ".[PERSON_NAME]-sc-base" ) . hide ( ) ; $ ( ".sb-sc-options" ) . hide ( ) ;…" at bounding box center [692, 359] width 832 height 509
drag, startPoint x: 455, startPoint y: 365, endPoint x: 293, endPoint y: 365, distance: 161.8
click at [293, 365] on div "$ ( ".[PERSON_NAME]-sc-base" ) . hide ( ) ; $ ( ".sb-sc-options" ) . hide ( ) ;…" at bounding box center [692, 359] width 832 height 509
paste textarea "HIDE OPTIONS IF NO SIZE SELECTED"
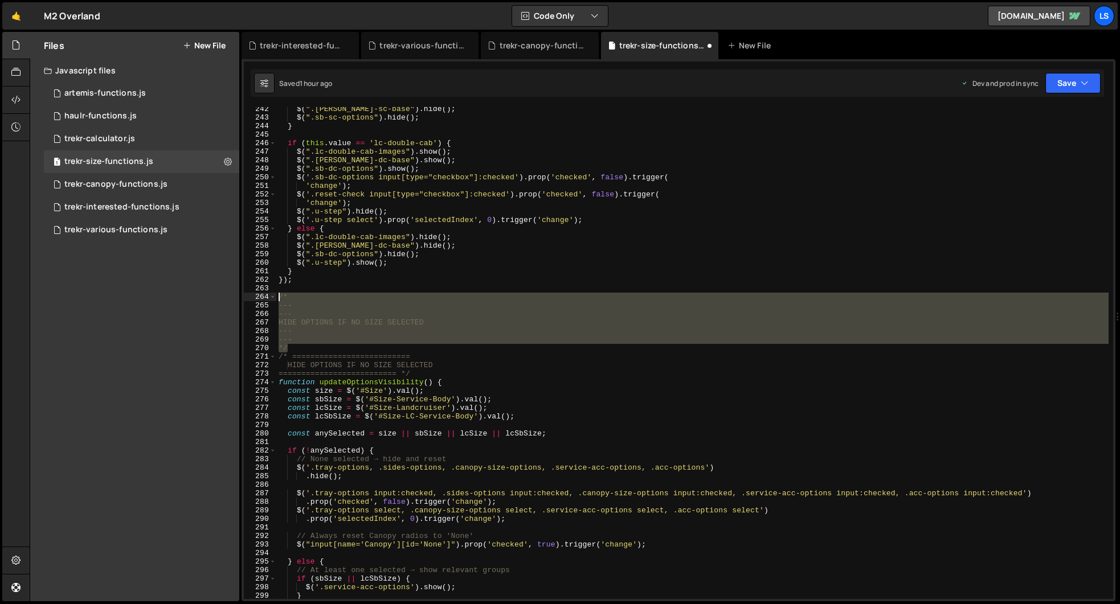
drag, startPoint x: 289, startPoint y: 350, endPoint x: 259, endPoint y: 300, distance: 58.2
click at [259, 300] on div "HIDE OPTIONS IF NO SIZE SELECTED 242 243 244 245 246 247 248 249 250 251 252 25…" at bounding box center [678, 353] width 869 height 492
type textarea "/* ---"
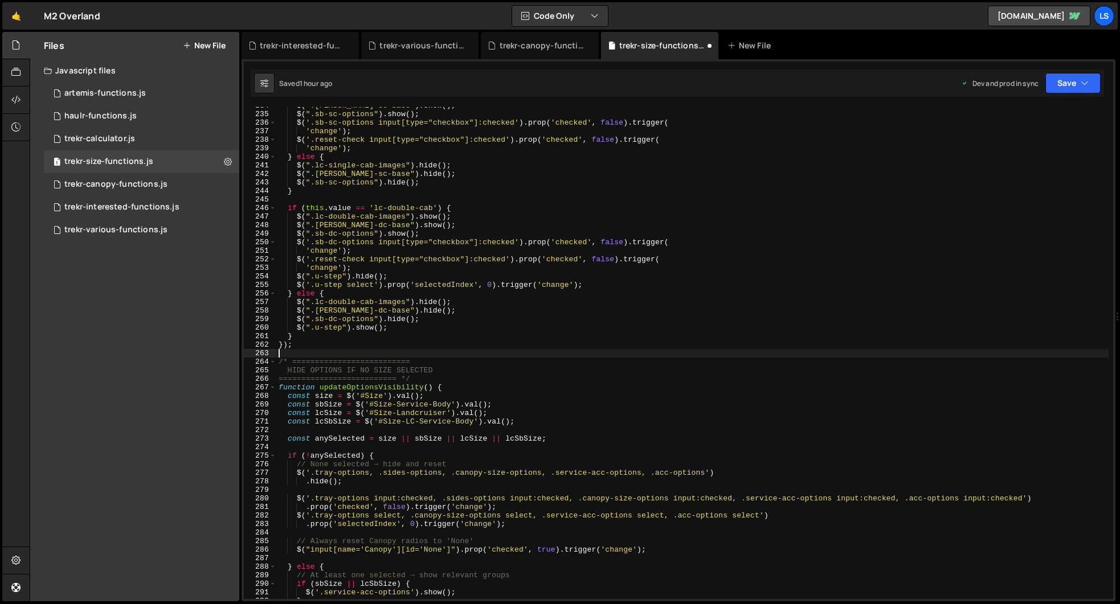
scroll to position [1996, 0]
click at [1059, 88] on button "Save" at bounding box center [1072, 83] width 55 height 21
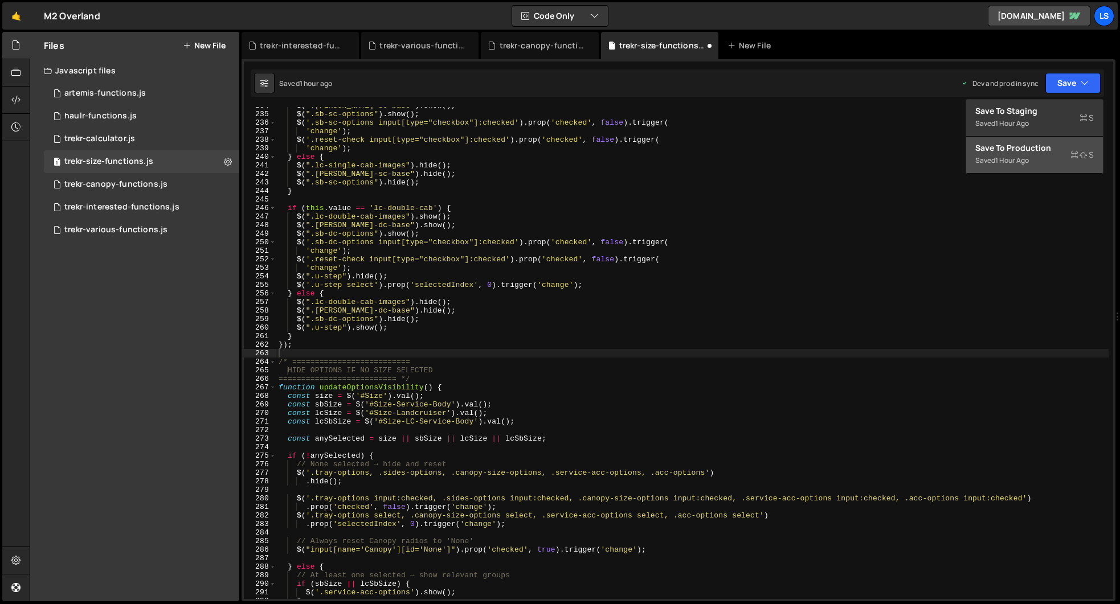
click at [1028, 147] on div "Save to Production S" at bounding box center [1034, 147] width 118 height 11
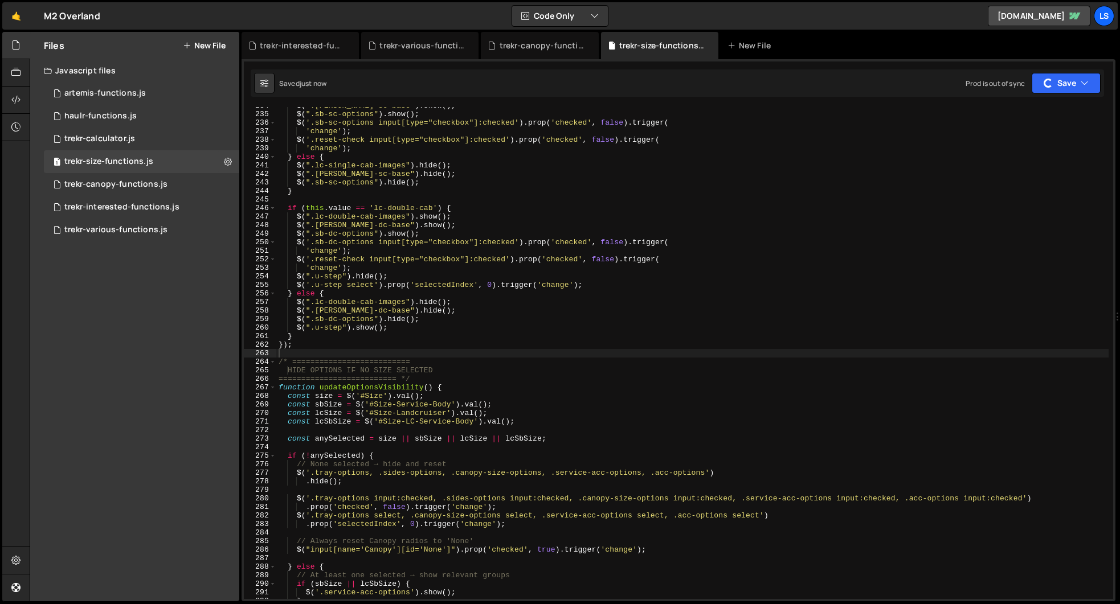
type textarea "});"
click at [332, 349] on div "$ ( ".[PERSON_NAME]-sc-base" ) . show ( ) ; $ ( ".sb-sc-options" ) . show ( ) ;…" at bounding box center [692, 355] width 832 height 509
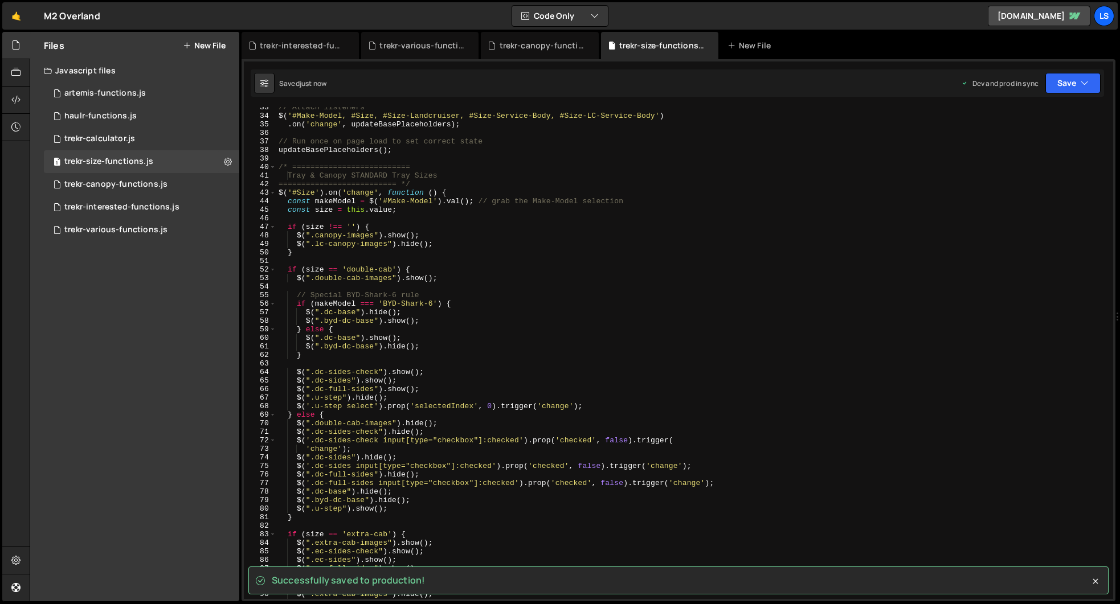
scroll to position [0, 0]
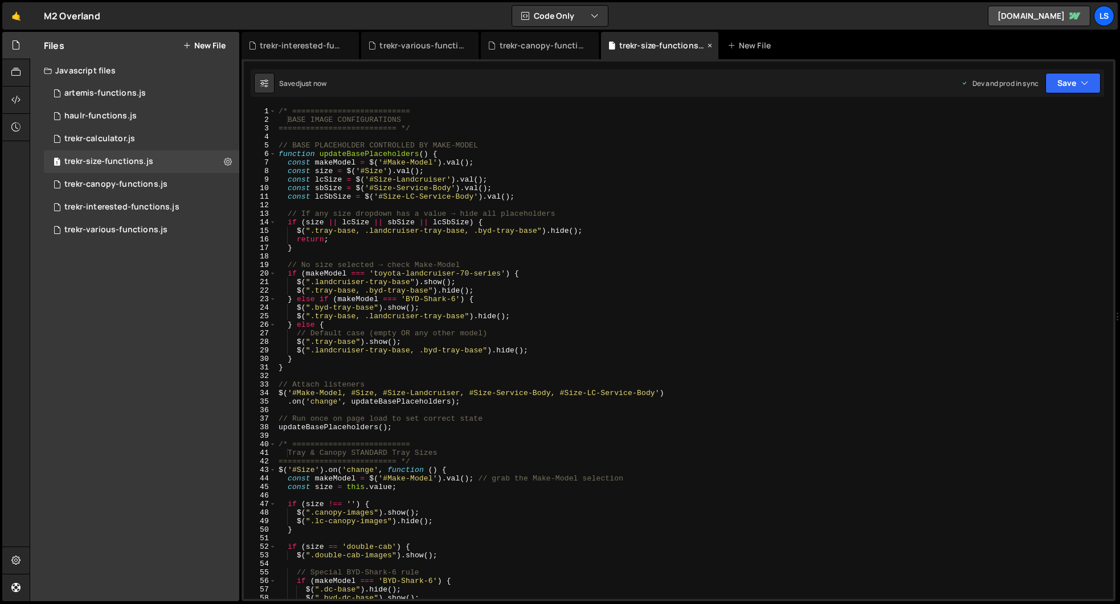
click at [711, 44] on icon at bounding box center [710, 45] width 8 height 11
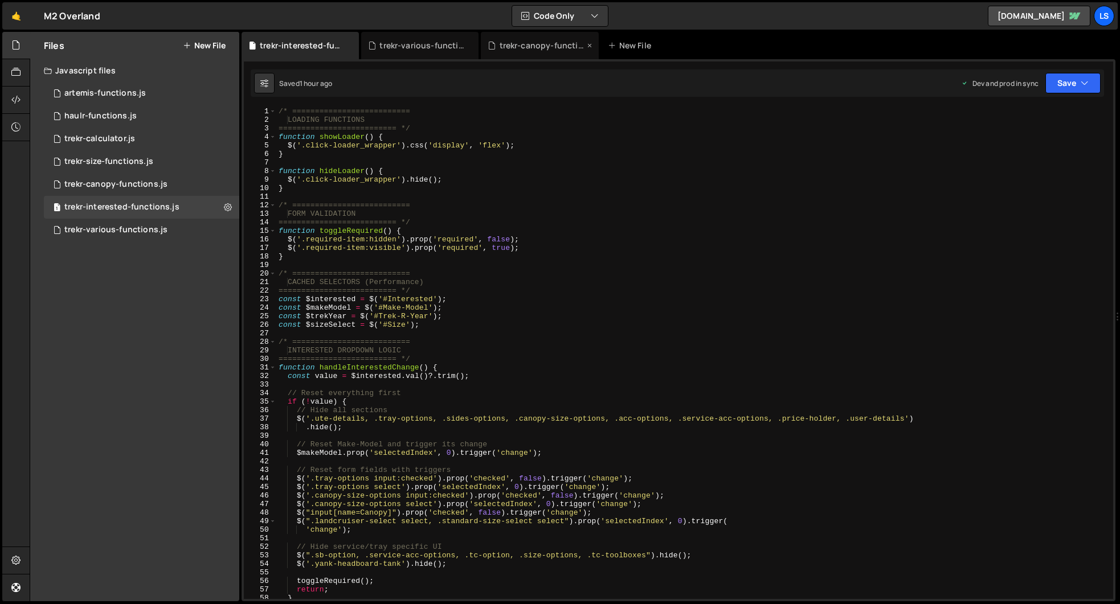
scroll to position [4799, 0]
drag, startPoint x: 588, startPoint y: 46, endPoint x: 490, endPoint y: 50, distance: 98.1
click at [0, 0] on icon at bounding box center [0, 0] width 0 height 0
